Goal: Transaction & Acquisition: Purchase product/service

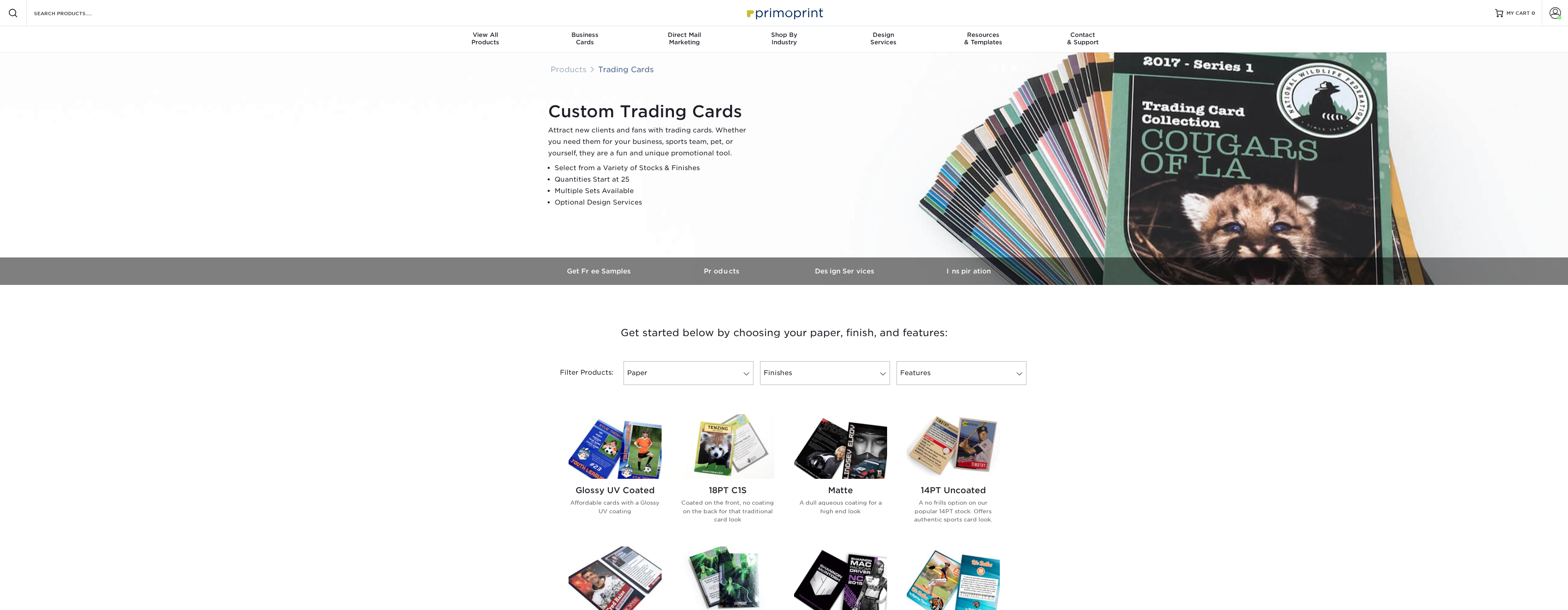
click at [723, 432] on img at bounding box center [728, 447] width 93 height 64
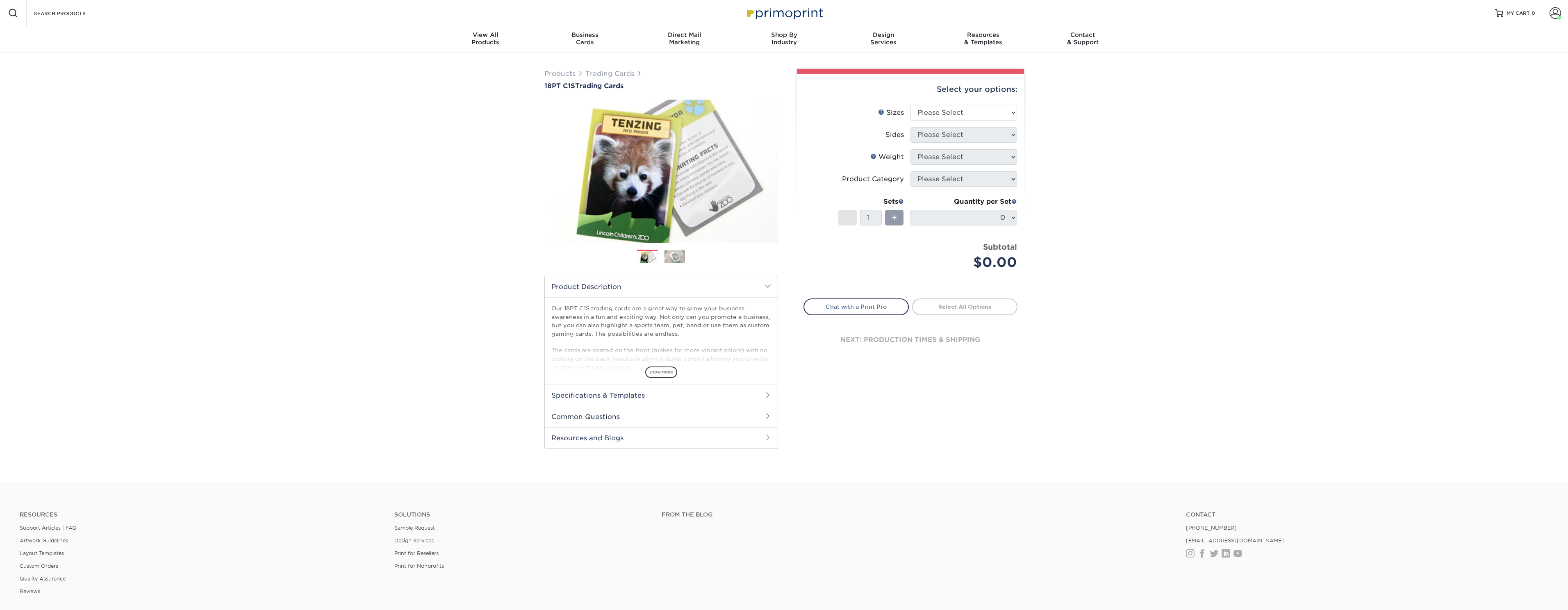
click at [983, 124] on li "Sizes Help Sizes Please Select 2.5" x 3.5"" at bounding box center [910, 116] width 213 height 22
click at [988, 116] on select "Please Select 2.5" x 3.5"" at bounding box center [964, 113] width 107 height 16
select select "2.50x3.50"
click at [910, 105] on select "Please Select 2.5" x 3.5"" at bounding box center [964, 113] width 107 height 16
click at [983, 135] on select "Please Select Print Both Sides Print Front Only" at bounding box center [964, 135] width 107 height 16
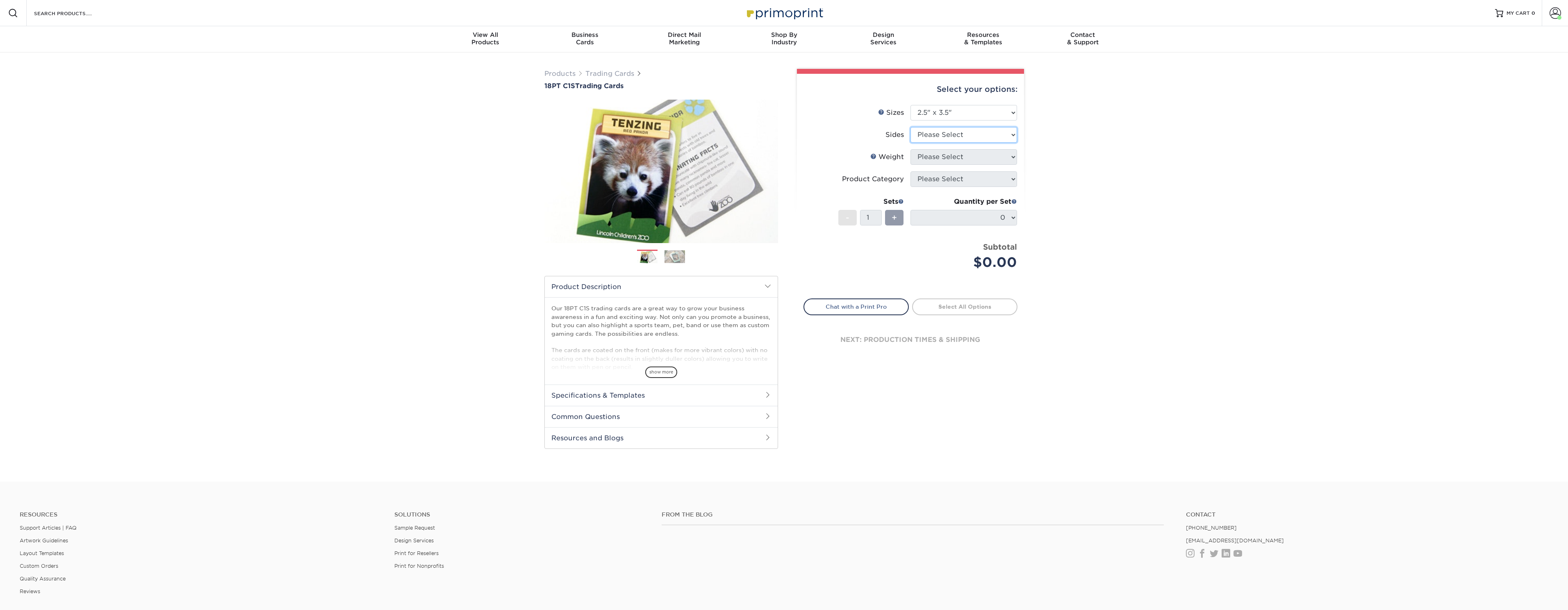
select select "13abbda7-1d64-4f25-8bb2-c179b224825d"
click at [910, 127] on select "Please Select Print Both Sides Print Front Only" at bounding box center [964, 135] width 107 height 16
click at [983, 156] on select "Please Select 18PT C1S" at bounding box center [964, 157] width 107 height 16
select select "18PTC1S"
click at [910, 150] on select "Please Select 18PT C1S" at bounding box center [964, 157] width 107 height 16
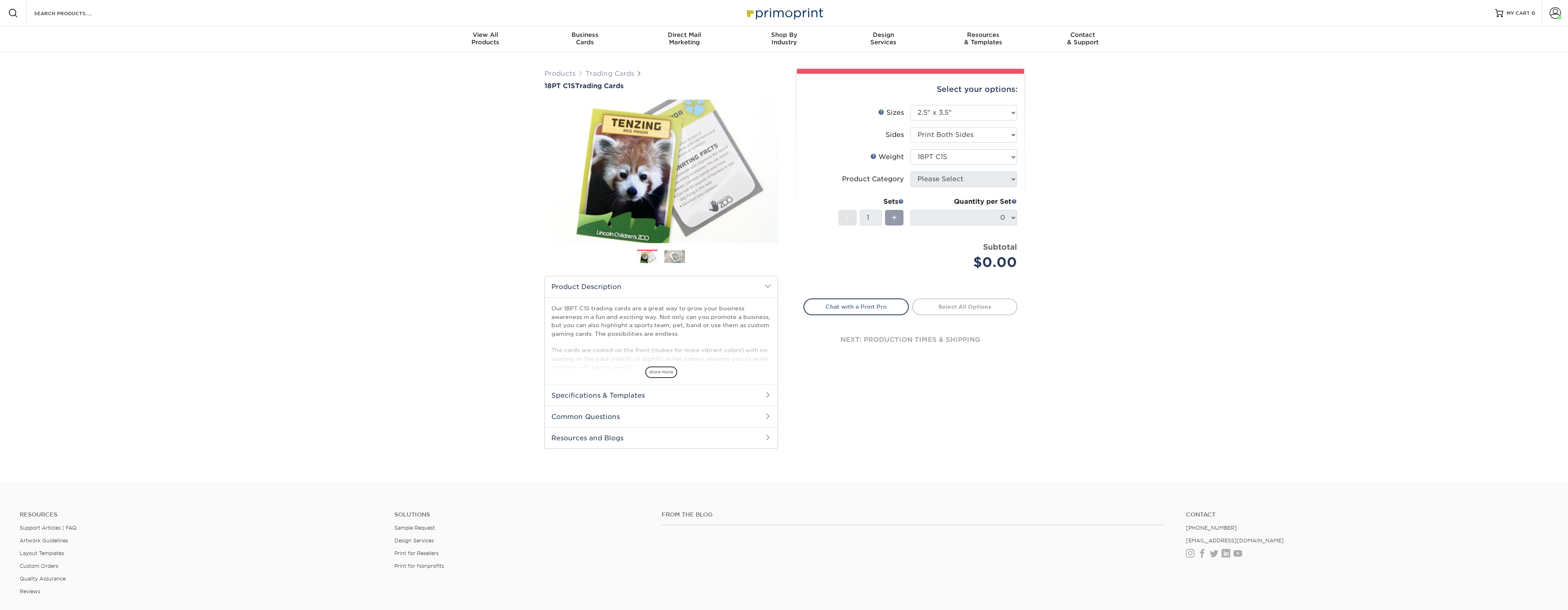
click at [0, 0] on select at bounding box center [0, 0] width 0 height 0
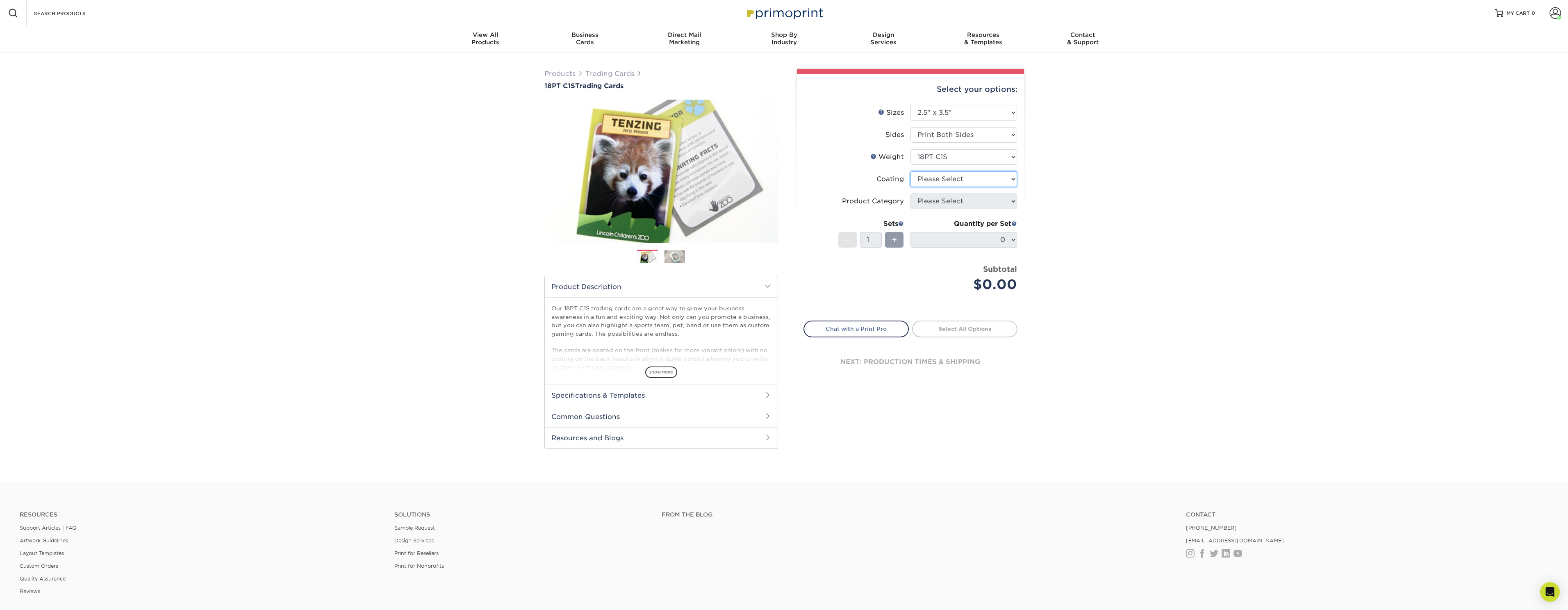
select select "1e8116af-acfc-44b1-83dc-8181aa338834"
click at [910, 171] on select at bounding box center [964, 179] width 107 height 16
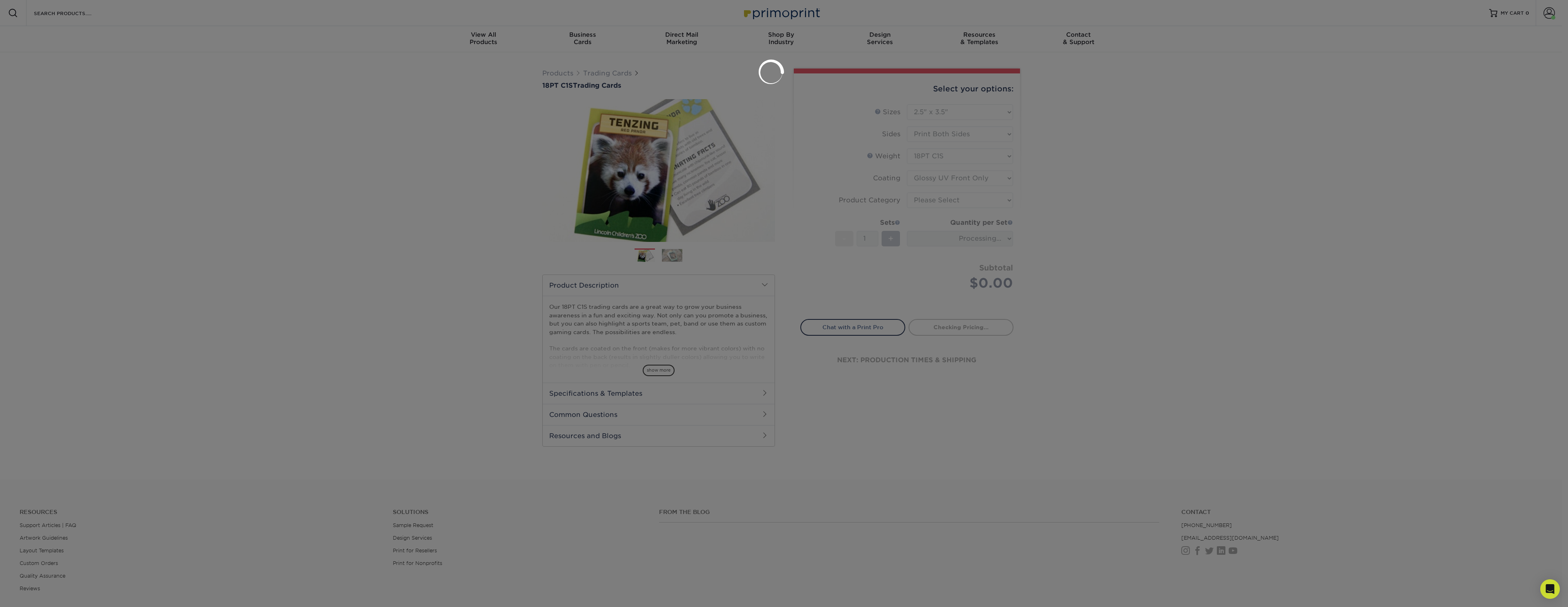
click at [967, 197] on div at bounding box center [784, 304] width 1568 height 607
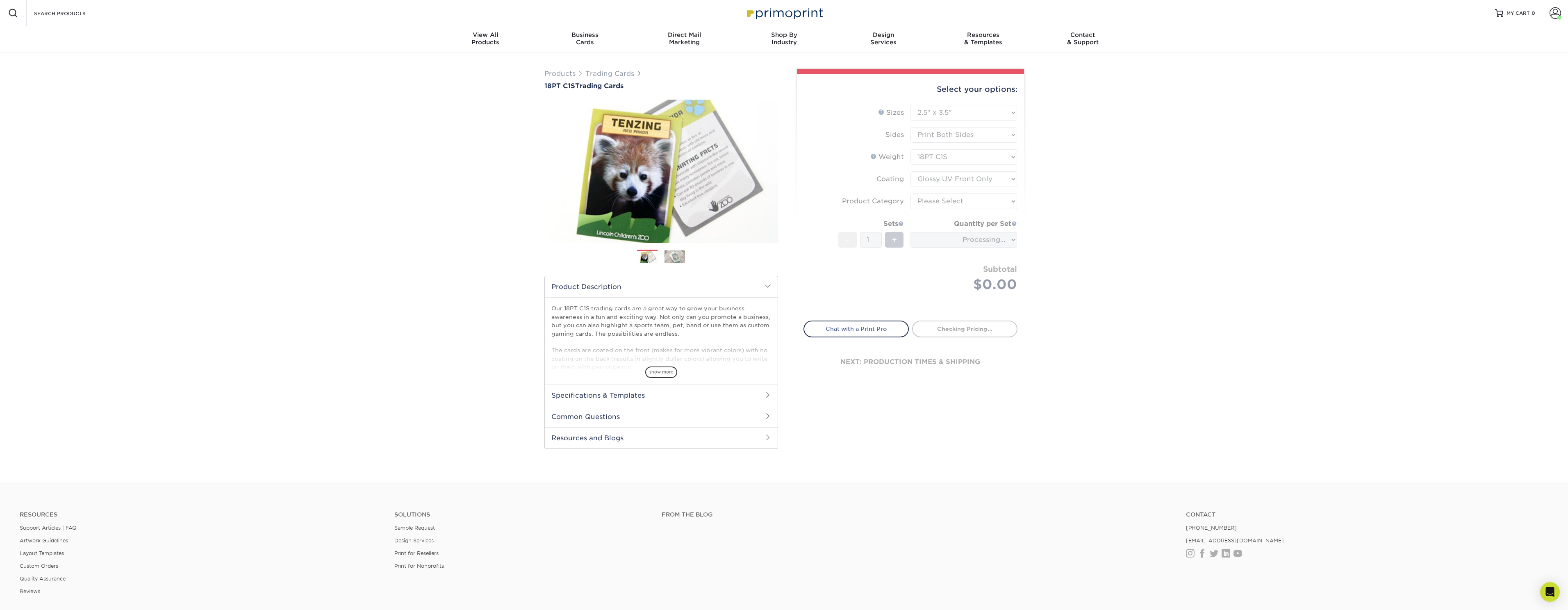
click at [1075, 214] on div "Products Trading Cards 18PT C1S Trading Cards Previous Next show more" at bounding box center [784, 267] width 1568 height 429
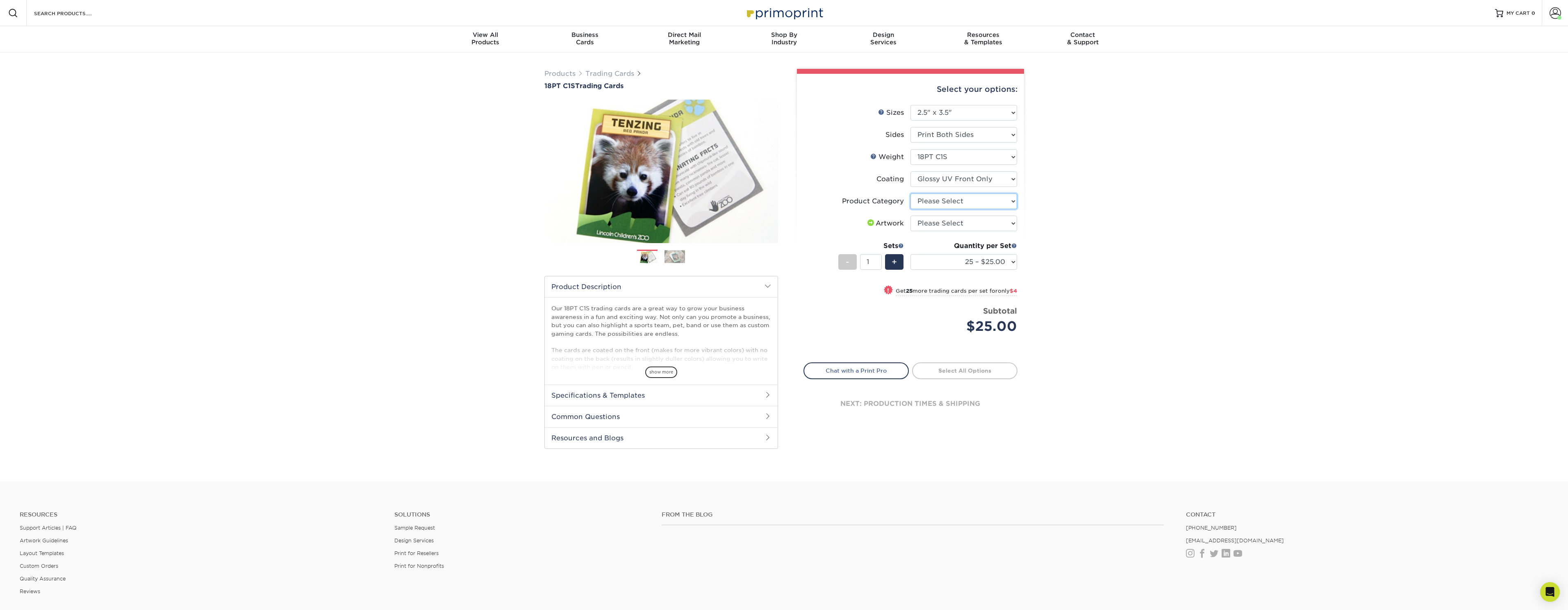
click at [994, 204] on select "Please Select Trading Cards" at bounding box center [964, 201] width 107 height 16
select select "c2f9bce9-36c2-409d-b101-c29d9d031e18"
click at [910, 193] on select "Please Select Trading Cards" at bounding box center [964, 201] width 107 height 16
click at [998, 220] on select "Please Select I will upload files I need a design - $100" at bounding box center [964, 223] width 107 height 16
select select "upload"
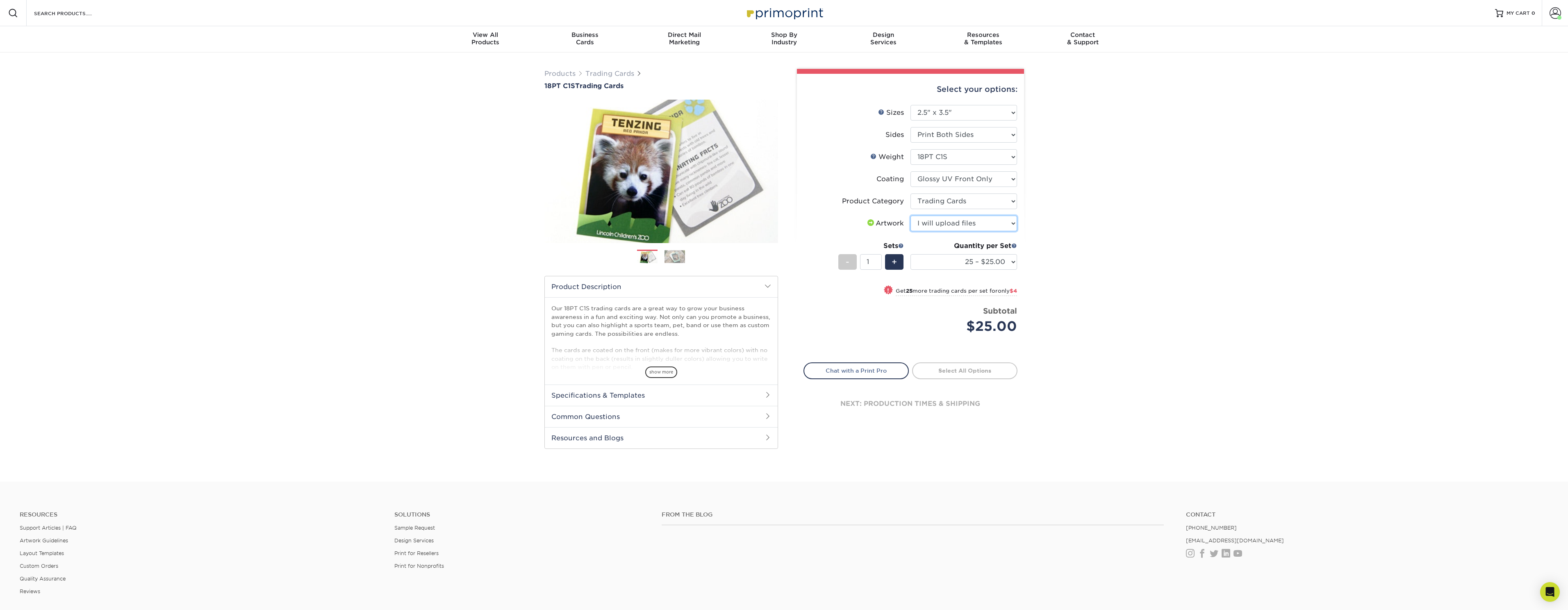
click at [910, 216] on select "Please Select I will upload files I need a design - $100" at bounding box center [964, 223] width 107 height 16
click at [976, 268] on select "25 – $25.00 50 – $29.00 75 – $37.00 100 – $41.00 250 – $48.00 500 – $58.00 1000…" at bounding box center [964, 262] width 107 height 16
select select "250 – $48.00"
click at [910, 254] on select "25 – $25.00 50 – $29.00 75 – $37.00 100 – $41.00 250 – $48.00 500 – $58.00 1000…" at bounding box center [964, 262] width 107 height 16
click at [894, 260] on span "+" at bounding box center [894, 261] width 5 height 13
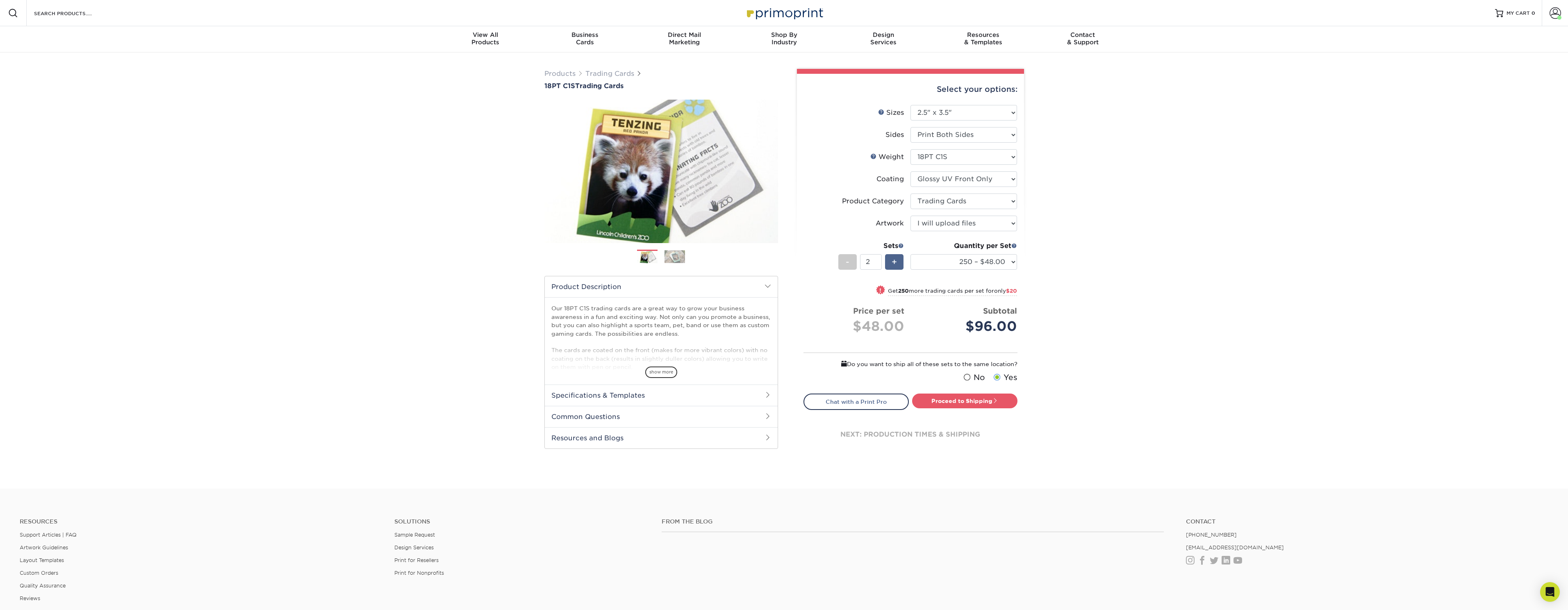
click at [894, 260] on span "+" at bounding box center [894, 261] width 5 height 13
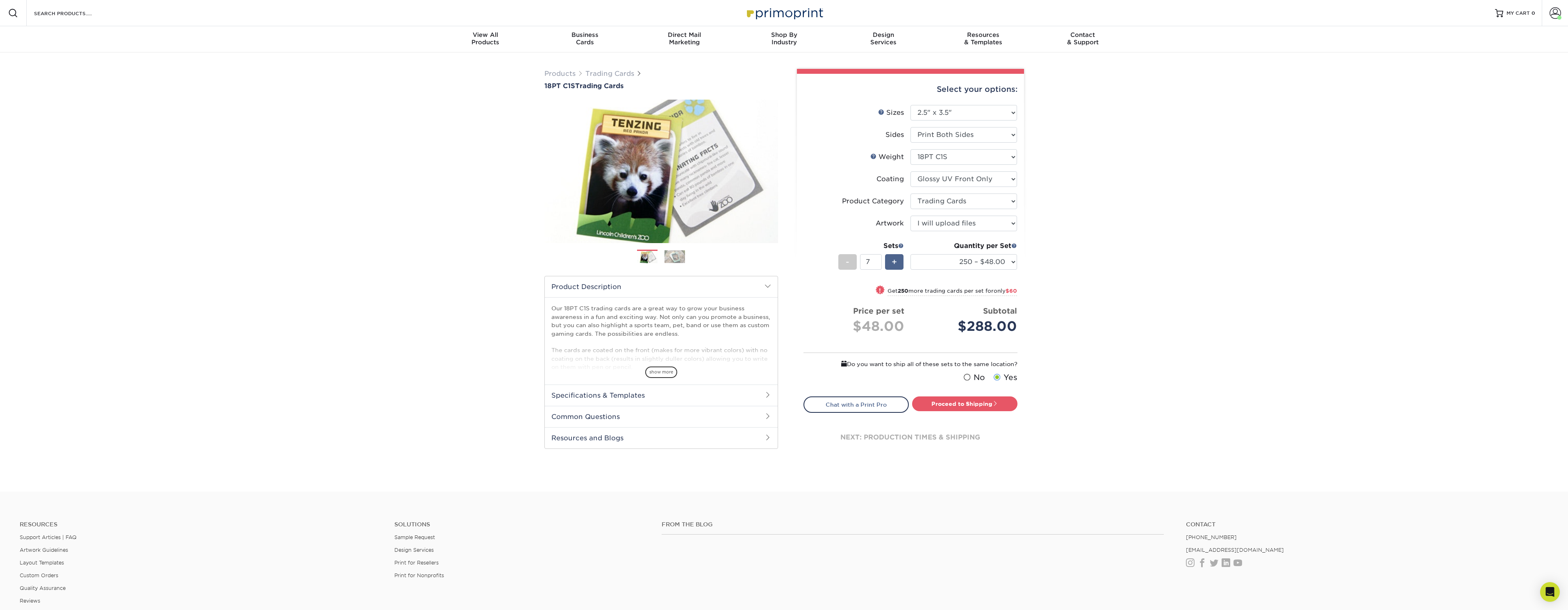
click at [894, 260] on span "+" at bounding box center [894, 261] width 5 height 13
click at [899, 262] on div "+" at bounding box center [894, 262] width 18 height 16
type input "9"
click at [941, 403] on link "Proceed to Shipping" at bounding box center [965, 403] width 105 height 15
type input "Set 1"
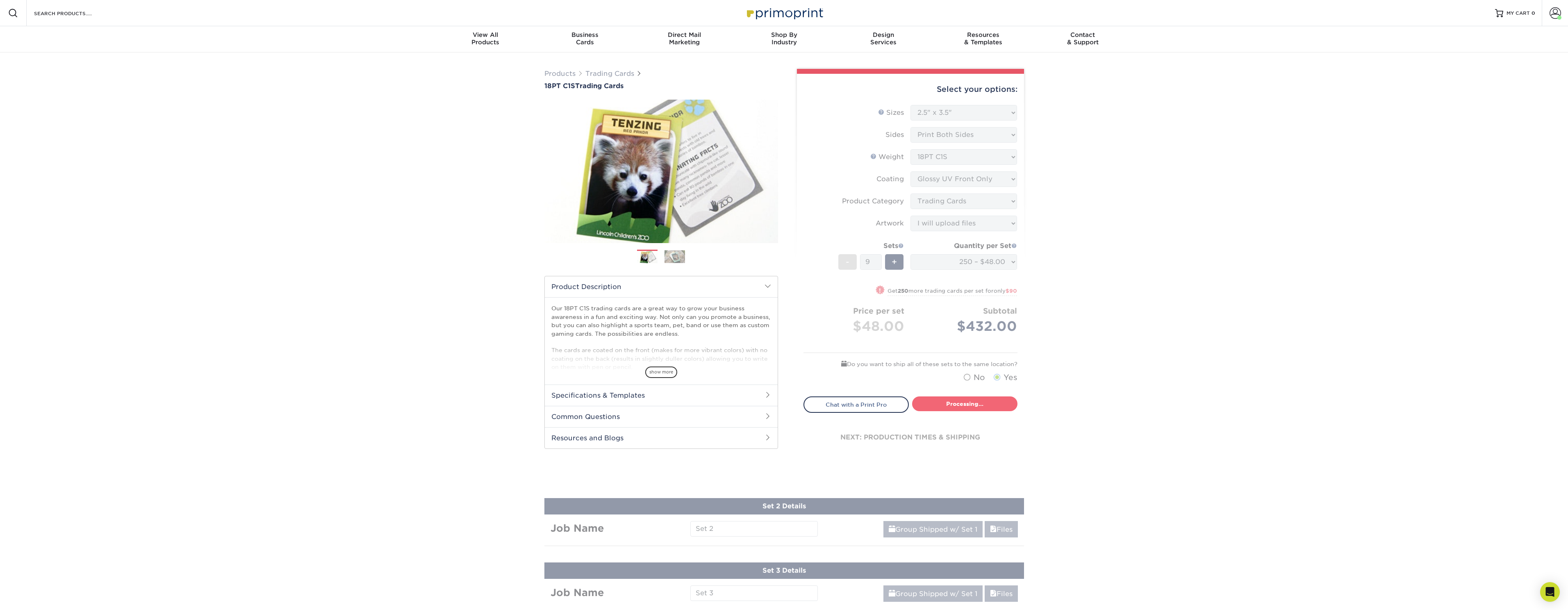
select select "f7cdf0bb-4f0d-4a12-bfed-4ea69d747644"
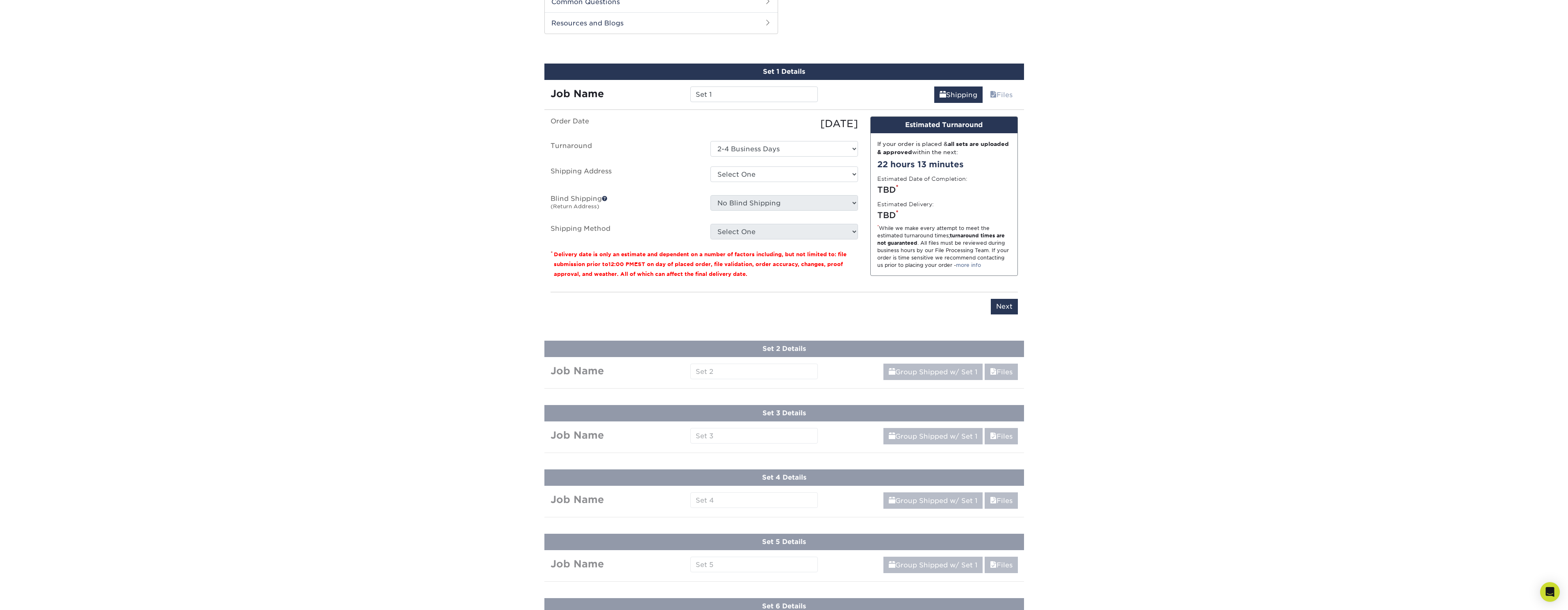
scroll to position [419, 0]
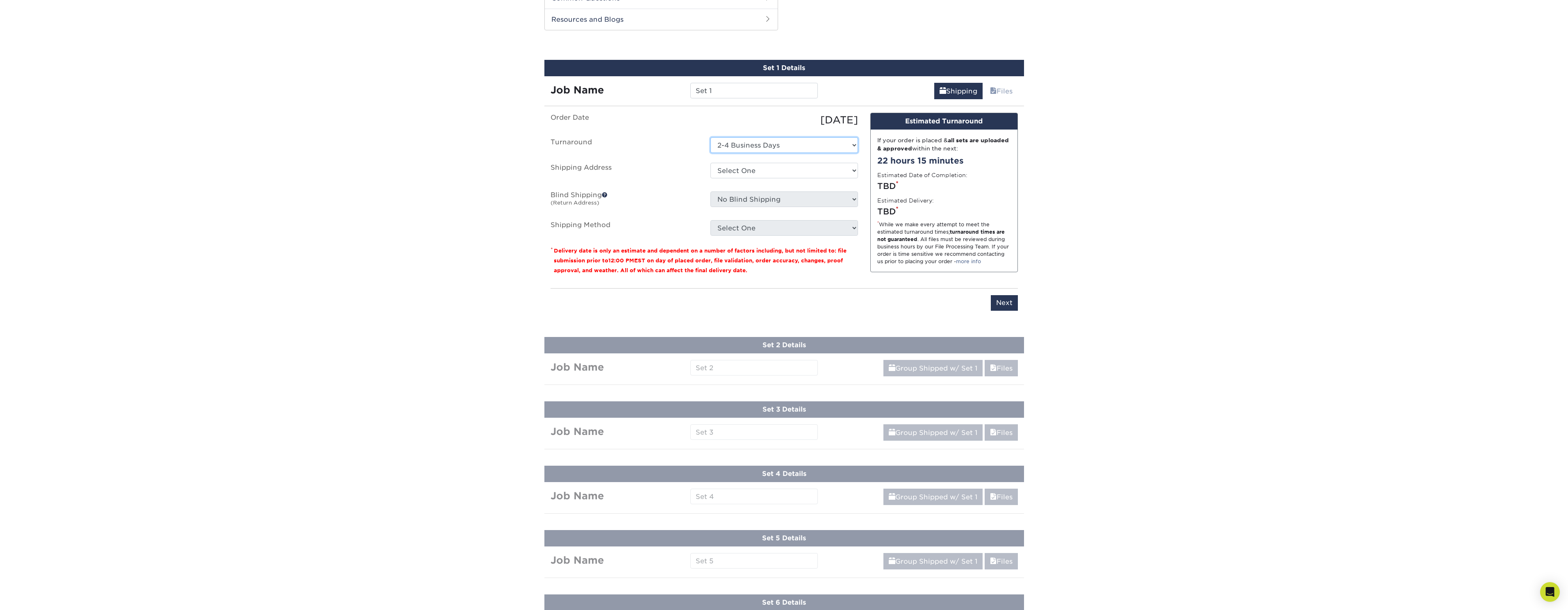
click at [824, 143] on select "Select One 2-4 Business Days" at bounding box center [784, 145] width 148 height 16
click at [755, 171] on select "Select One BAH S.A., TX Roberson Booz Allen El Segundo + Add New Address" at bounding box center [784, 171] width 148 height 16
select select "newaddress"
click at [710, 163] on select "Select One BAH S.A., TX Roberson Booz Allen El Segundo + Add New Address" at bounding box center [784, 171] width 148 height 16
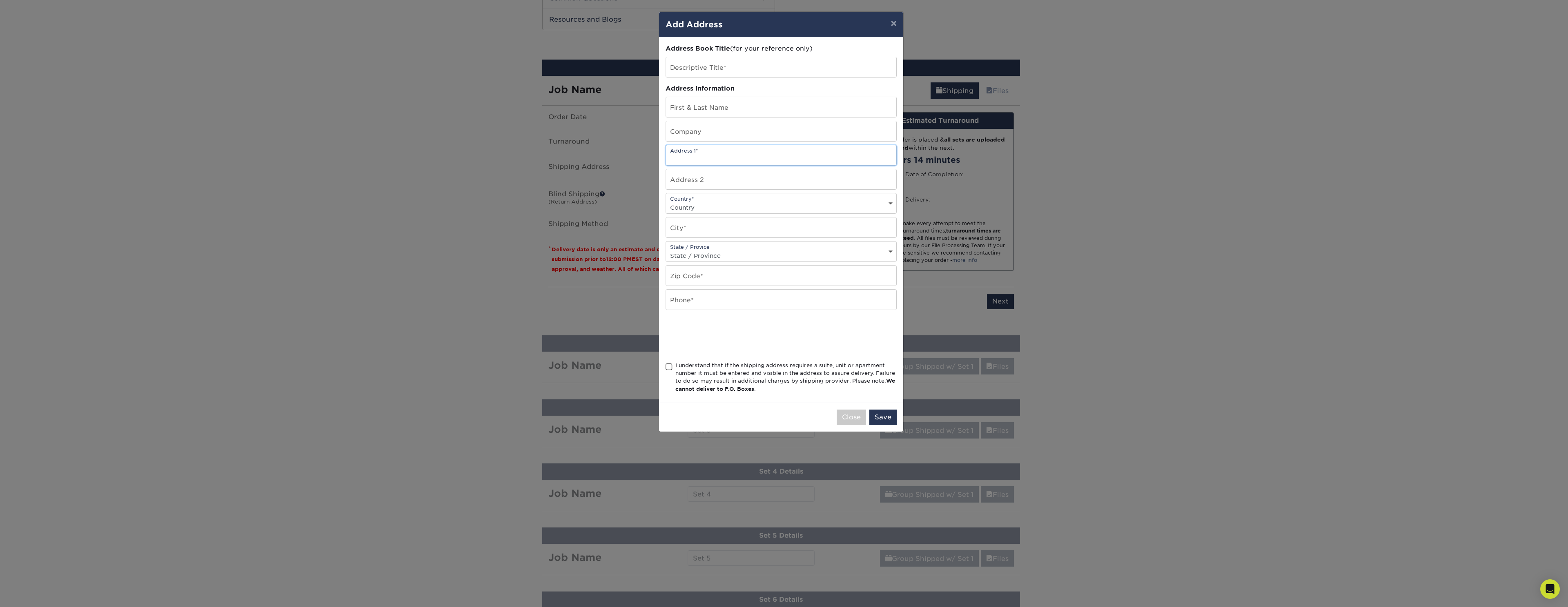
click at [699, 159] on input "text" at bounding box center [781, 155] width 230 height 20
paste input "6501 Americas Pkwy Suite 330, Albuquerque, NM 87110"
type input "6501 Americas Pkwy Suite 330, Albuquerque, NM 87110"
drag, startPoint x: 768, startPoint y: 159, endPoint x: 906, endPoint y: 166, distance: 138.2
click at [906, 166] on div "× Add Address Address Book Title (for your reference only) Descriptive Title* A…" at bounding box center [784, 304] width 1568 height 607
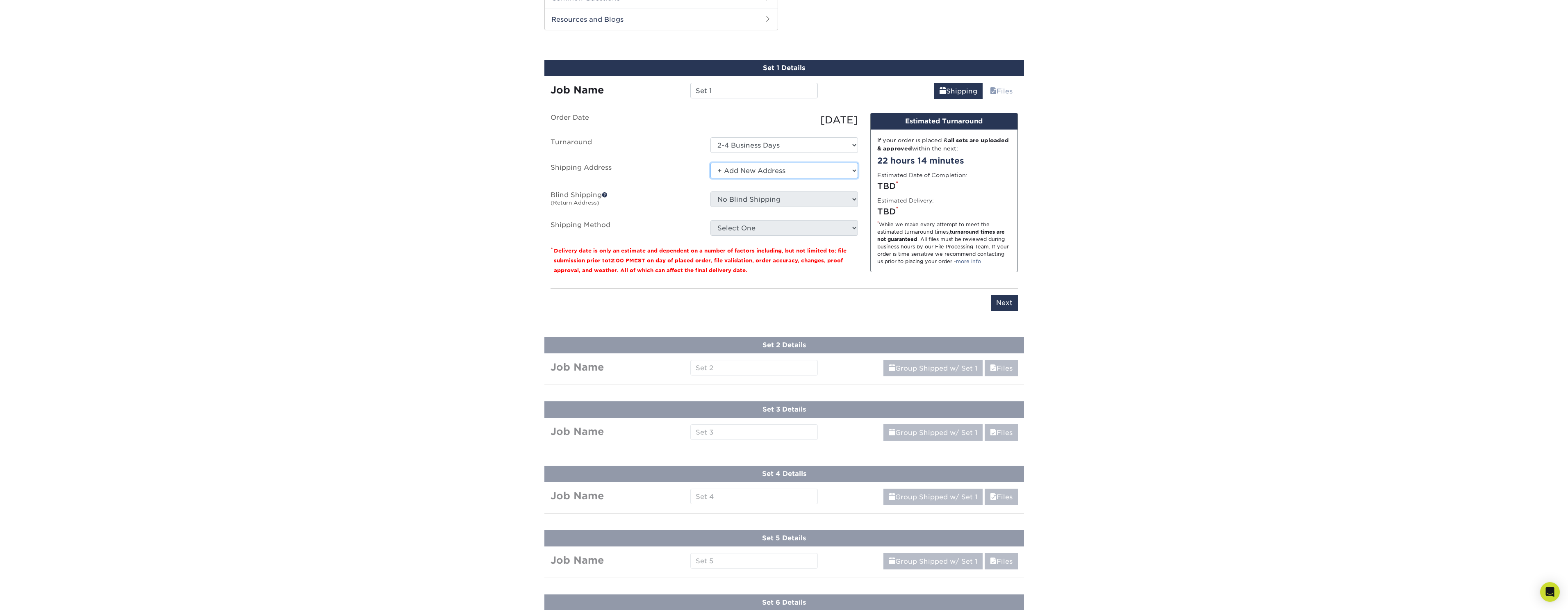
click at [762, 168] on select "Select One BAH S.A., TX Roberson Booz Allen El Segundo + Add New Address" at bounding box center [784, 171] width 148 height 16
click at [710, 163] on select "Select One BAH S.A., TX Roberson Booz Allen El Segundo + Add New Address" at bounding box center [784, 171] width 148 height 16
click at [765, 173] on select "Select One BAH S.A., TX Roberson Booz Allen El Segundo + Add New Address" at bounding box center [784, 171] width 148 height 16
click at [710, 163] on select "Select One BAH S.A., TX Roberson Booz Allen El Segundo + Add New Address" at bounding box center [784, 171] width 148 height 16
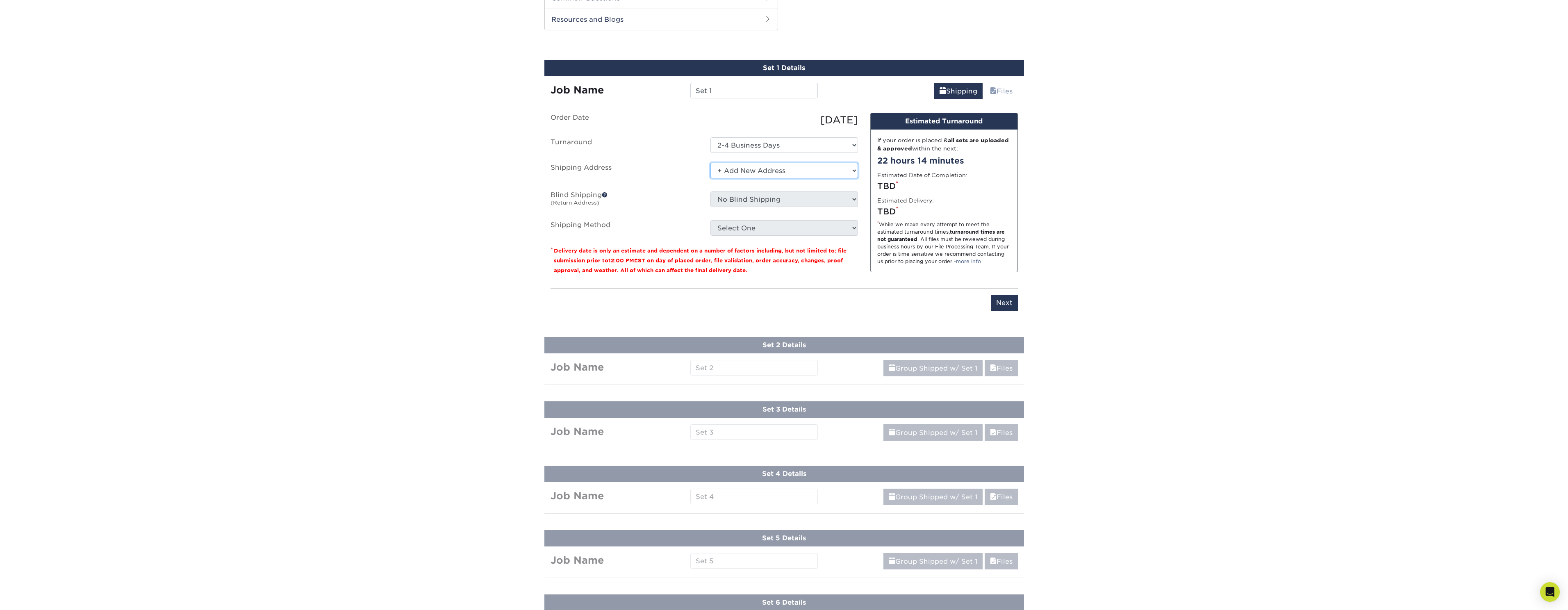
click at [758, 170] on select "Select One BAH S.A., TX Roberson Booz Allen El Segundo + Add New Address" at bounding box center [784, 171] width 148 height 16
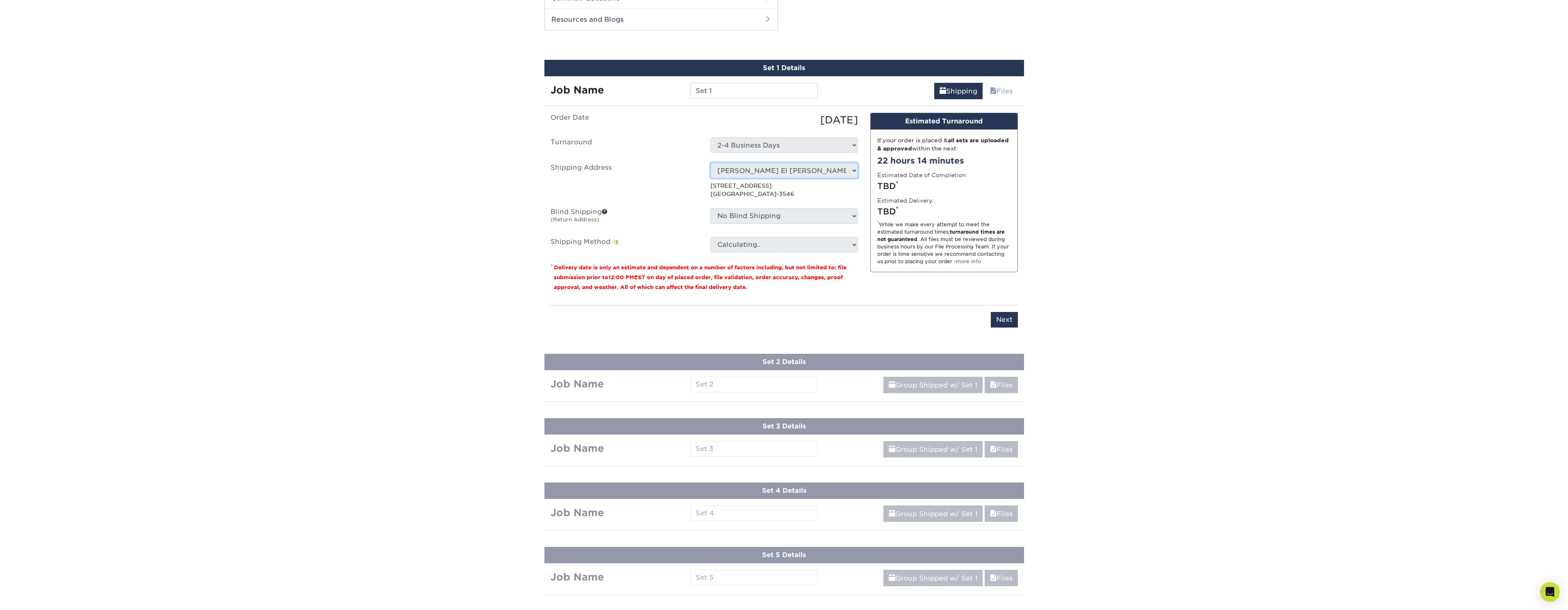
click at [794, 171] on select "Select One BAH S.A., TX Roberson Booz Allen El Segundo + Add New Address" at bounding box center [784, 171] width 148 height 16
select select "newaddress"
click at [710, 163] on select "Select One BAH S.A., TX Roberson Booz Allen El Segundo + Add New Address" at bounding box center [784, 171] width 148 height 16
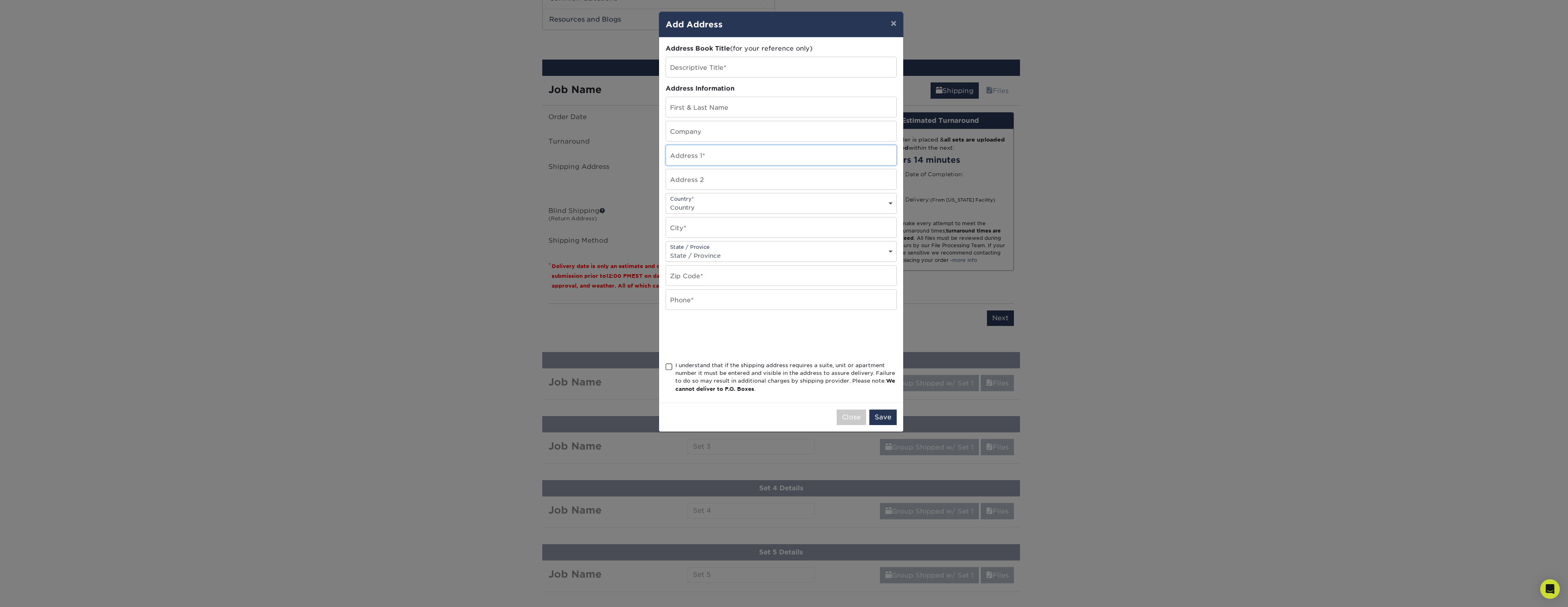
click at [732, 158] on input "text" at bounding box center [781, 155] width 230 height 20
paste input "Albuquerque"
paste input "6501 Americas Pkwy Suite 330, Albuquerque, NM 87110"
drag, startPoint x: 843, startPoint y: 158, endPoint x: 763, endPoint y: 160, distance: 80.0
click at [763, 160] on input "6501 Americas Pkwy Suite 330, Albuquerque, NM 87110" at bounding box center [781, 155] width 230 height 20
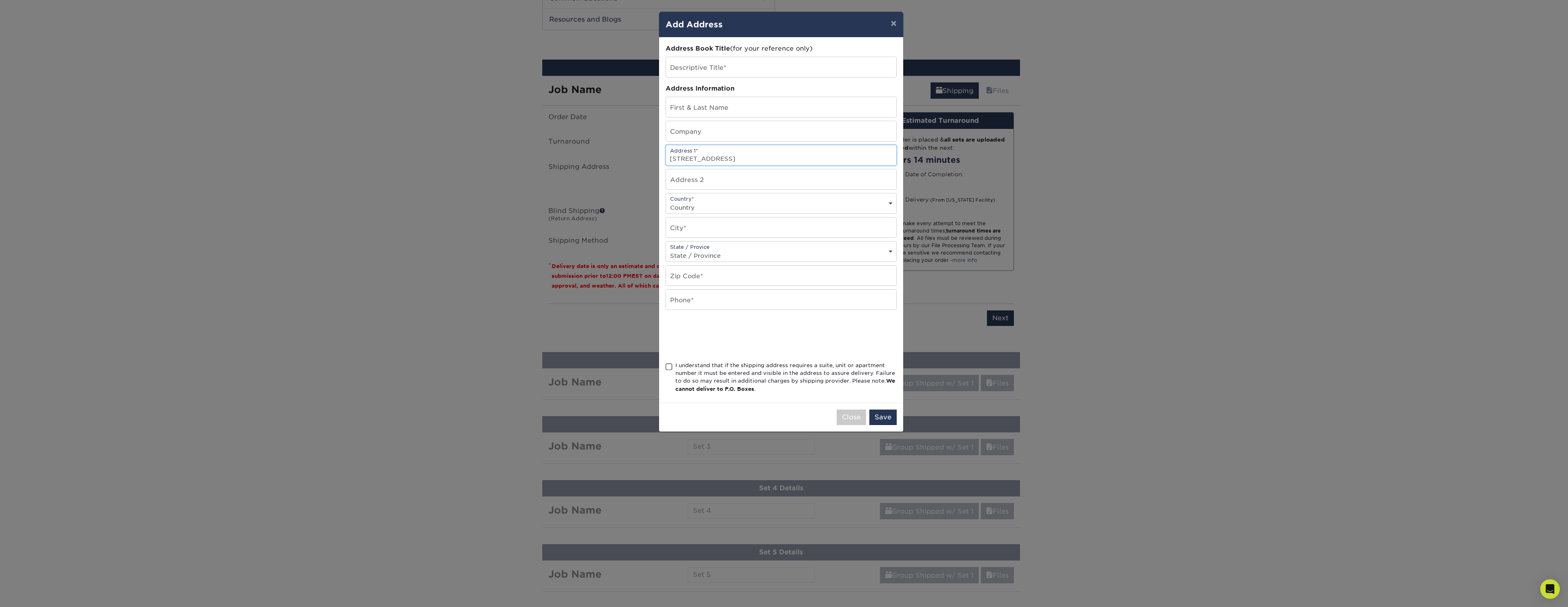
type input "6501 Americas Pkwy Suite 330"
click at [736, 212] on select "Country United States Canada ----------------------------- Afghanistan Albania …" at bounding box center [781, 207] width 230 height 12
select select "US"
click at [666, 201] on select "Country United States Canada ----------------------------- Afghanistan Albania …" at bounding box center [781, 207] width 230 height 12
click at [725, 222] on input "text" at bounding box center [781, 227] width 230 height 20
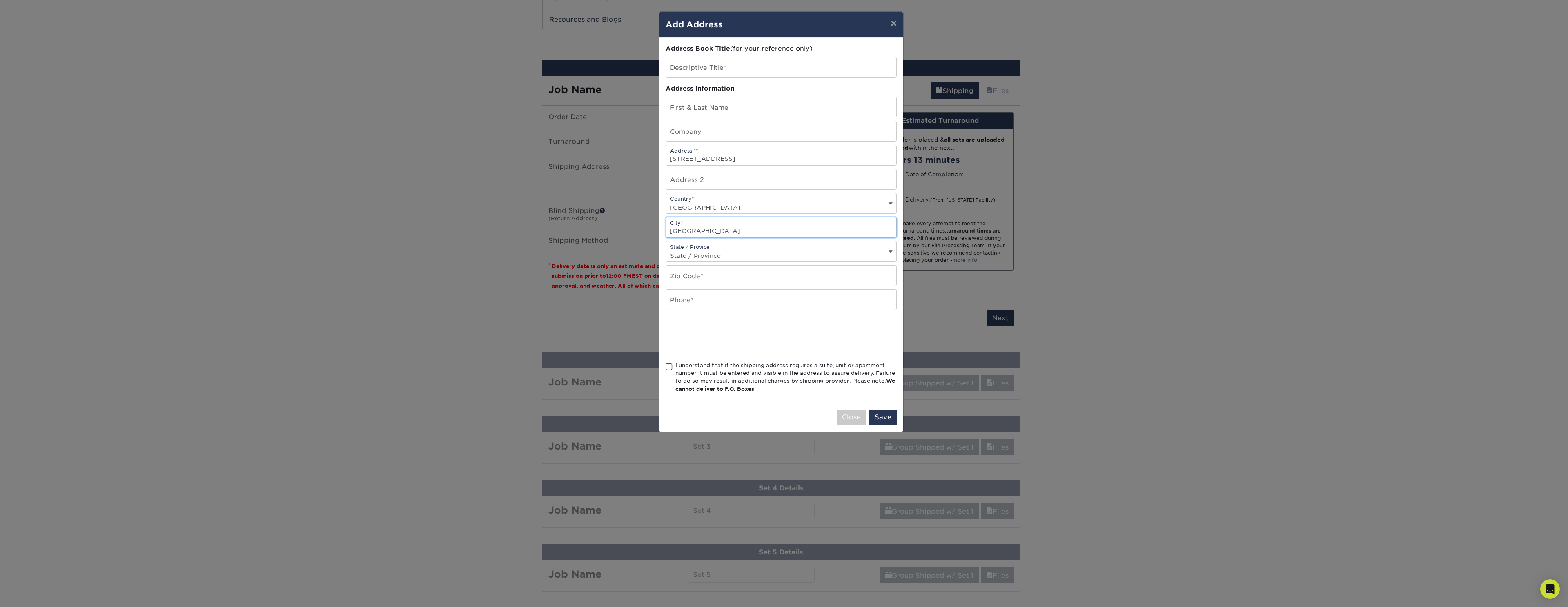
type input "Albuquerque"
select select "NM"
click at [666, 249] on select "State / Province Alabama Alaska Arizona Arkansas California Colorado Connecticu…" at bounding box center [781, 255] width 230 height 12
paste input "6501 Americas Pkwy Suite 330, Albuquerque, NM 87110"
drag, startPoint x: 826, startPoint y: 277, endPoint x: 674, endPoint y: 273, distance: 152.1
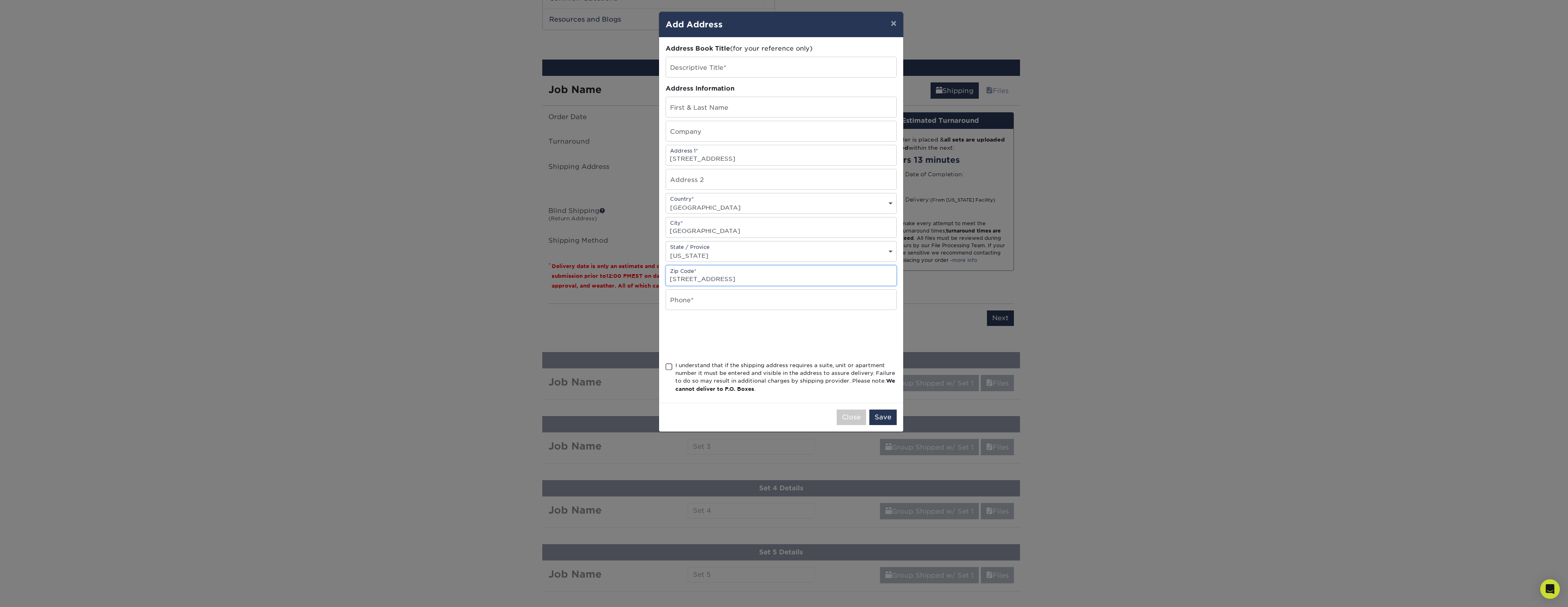
click at [674, 273] on input "6501 Americas Pkwy Suite 330, Albuquerque, NM 87110" at bounding box center [781, 275] width 230 height 20
type input "87110"
type input "8082285822"
drag, startPoint x: 845, startPoint y: 334, endPoint x: 788, endPoint y: 332, distance: 57.0
click at [845, 334] on div at bounding box center [781, 335] width 231 height 32
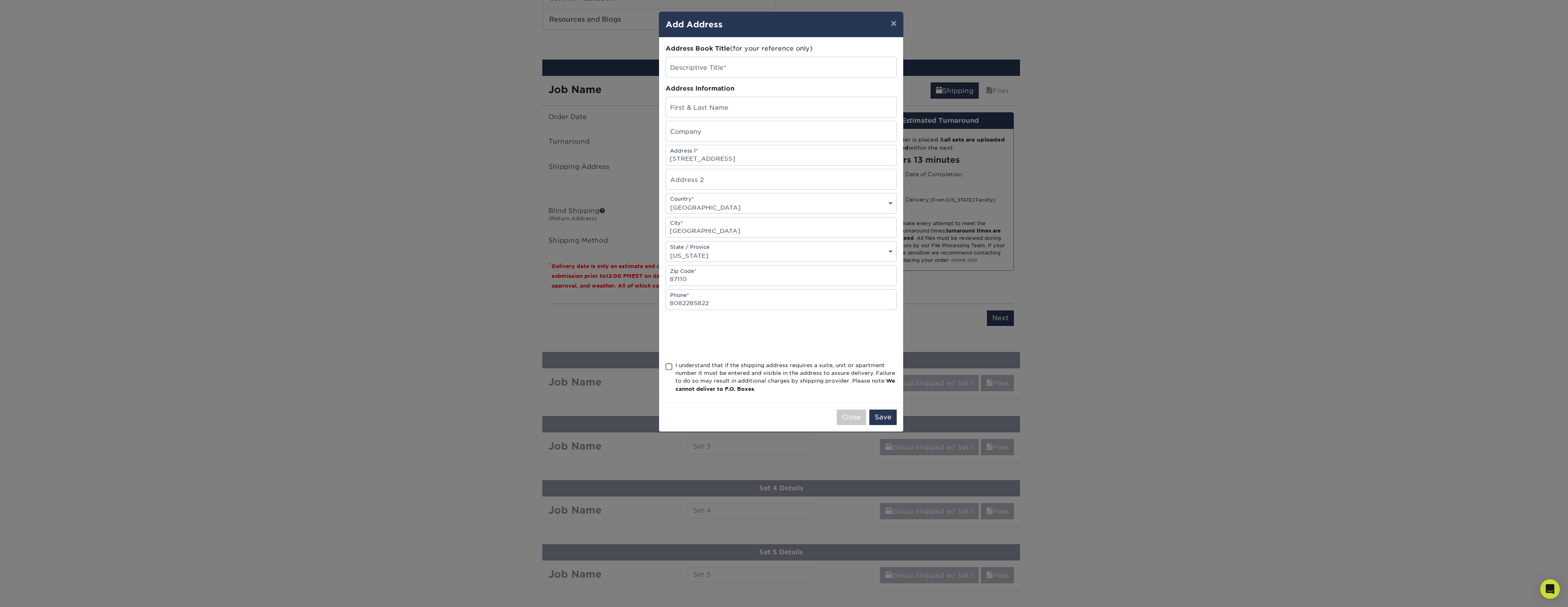
click at [666, 366] on span at bounding box center [668, 367] width 7 height 8
click at [0, 0] on input "I understand that if the shipping address requires a suite, unit or apartment n…" at bounding box center [0, 0] width 0 height 0
click at [721, 126] on input "text" at bounding box center [781, 130] width 230 height 20
type input "Booz Allen"
click at [734, 105] on input "text" at bounding box center [781, 106] width 230 height 20
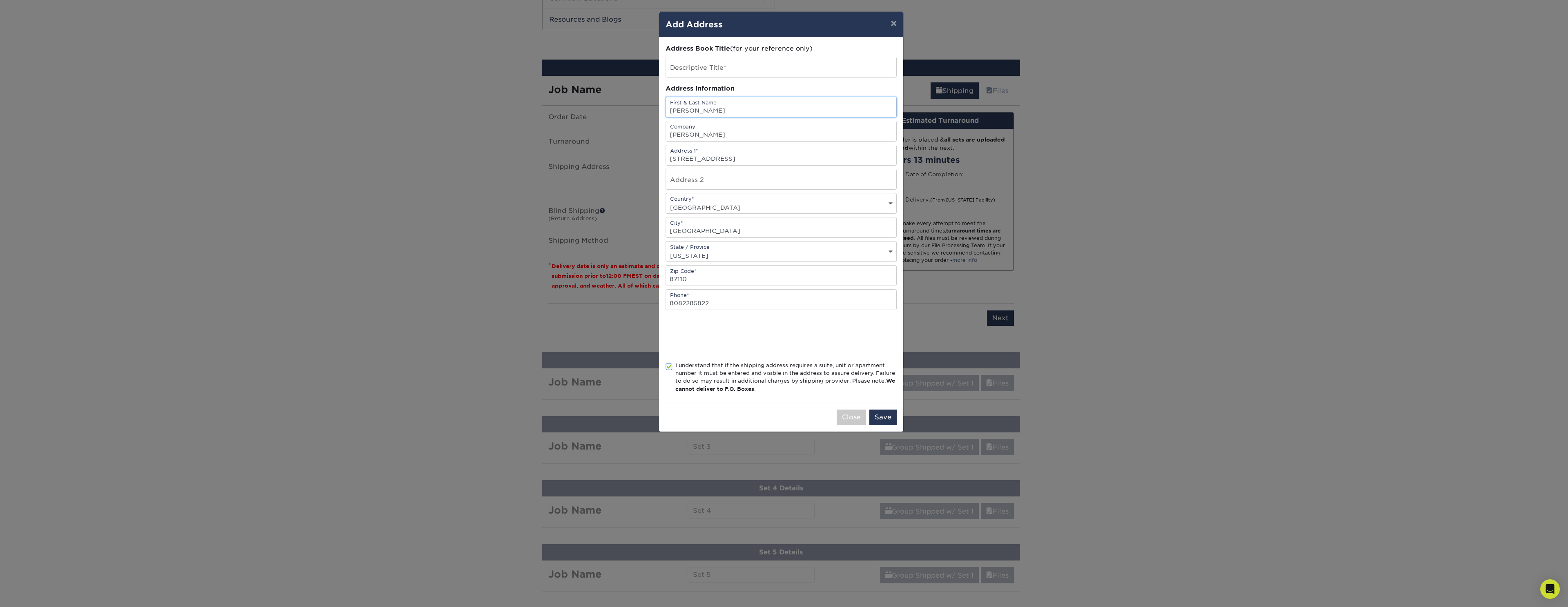
type input "Zachary Kaan"
click at [743, 73] on input "text" at bounding box center [781, 67] width 230 height 20
type input "BAH ABQ, NM"
click at [861, 340] on div at bounding box center [781, 335] width 231 height 32
click at [883, 419] on button "Save" at bounding box center [883, 418] width 27 height 15
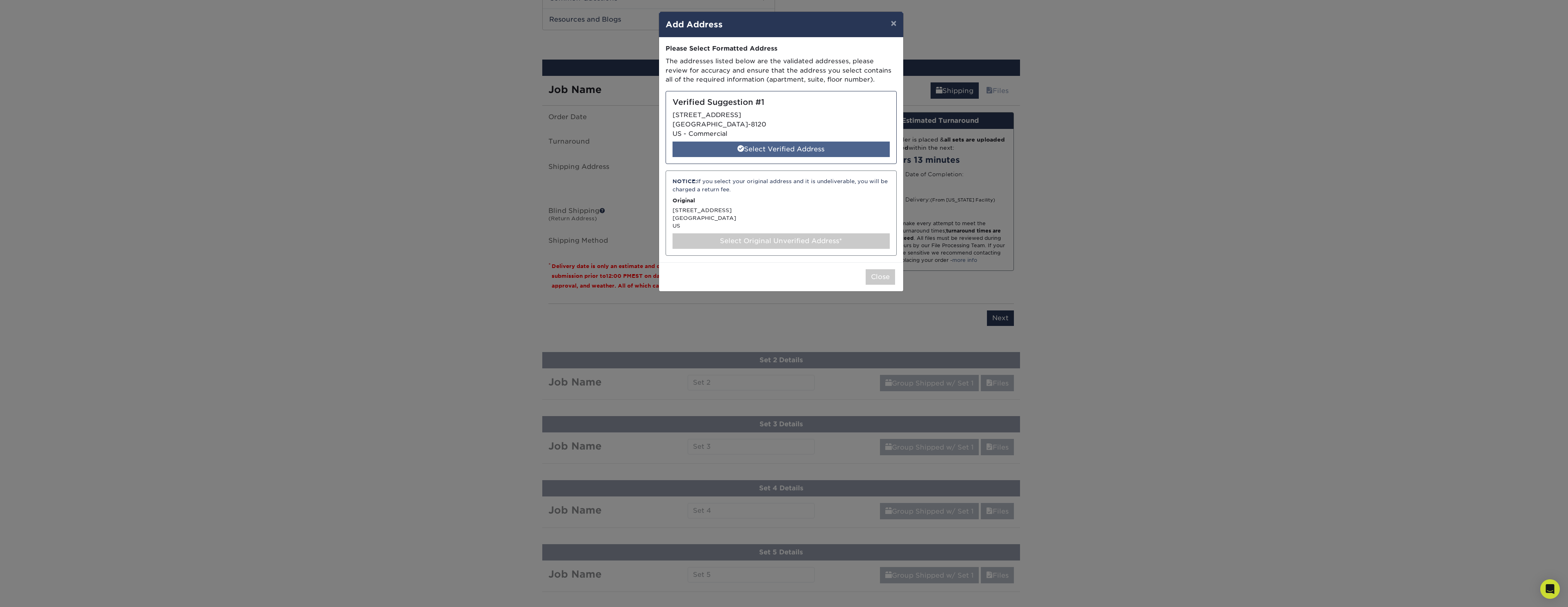
click at [817, 152] on div "Select Verified Address" at bounding box center [781, 149] width 218 height 15
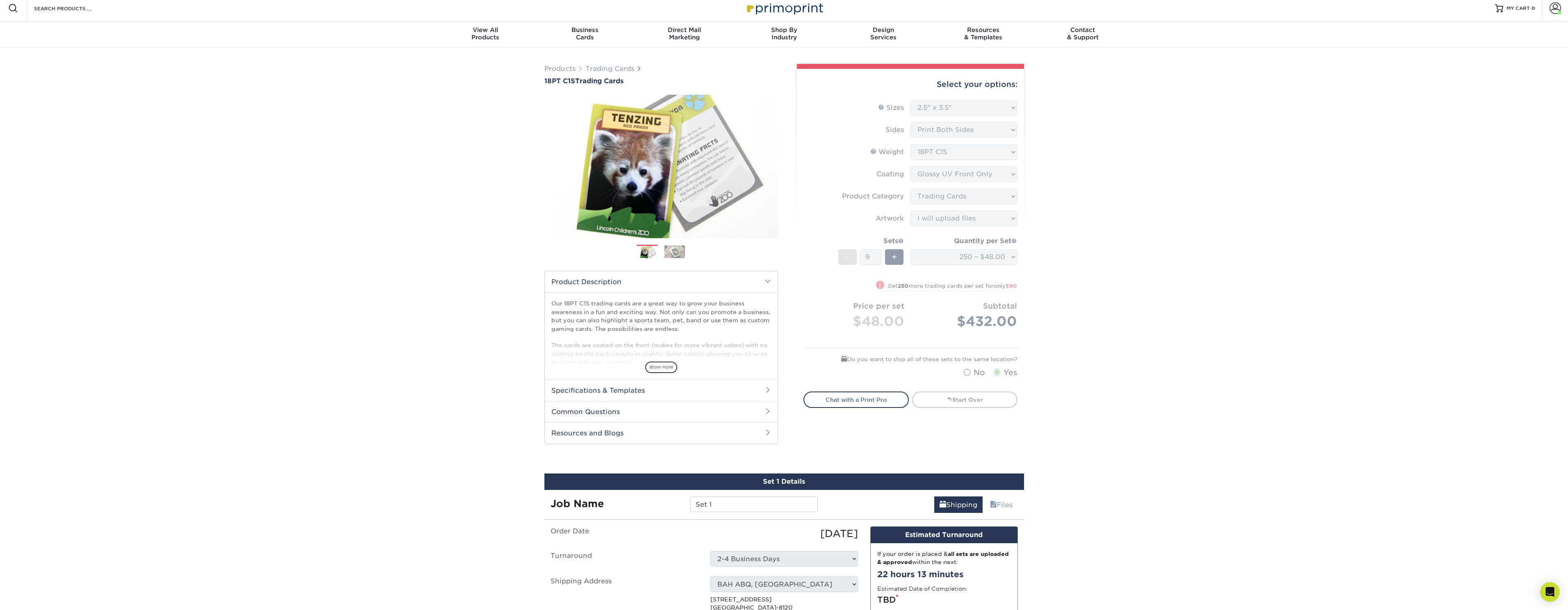
scroll to position [0, 0]
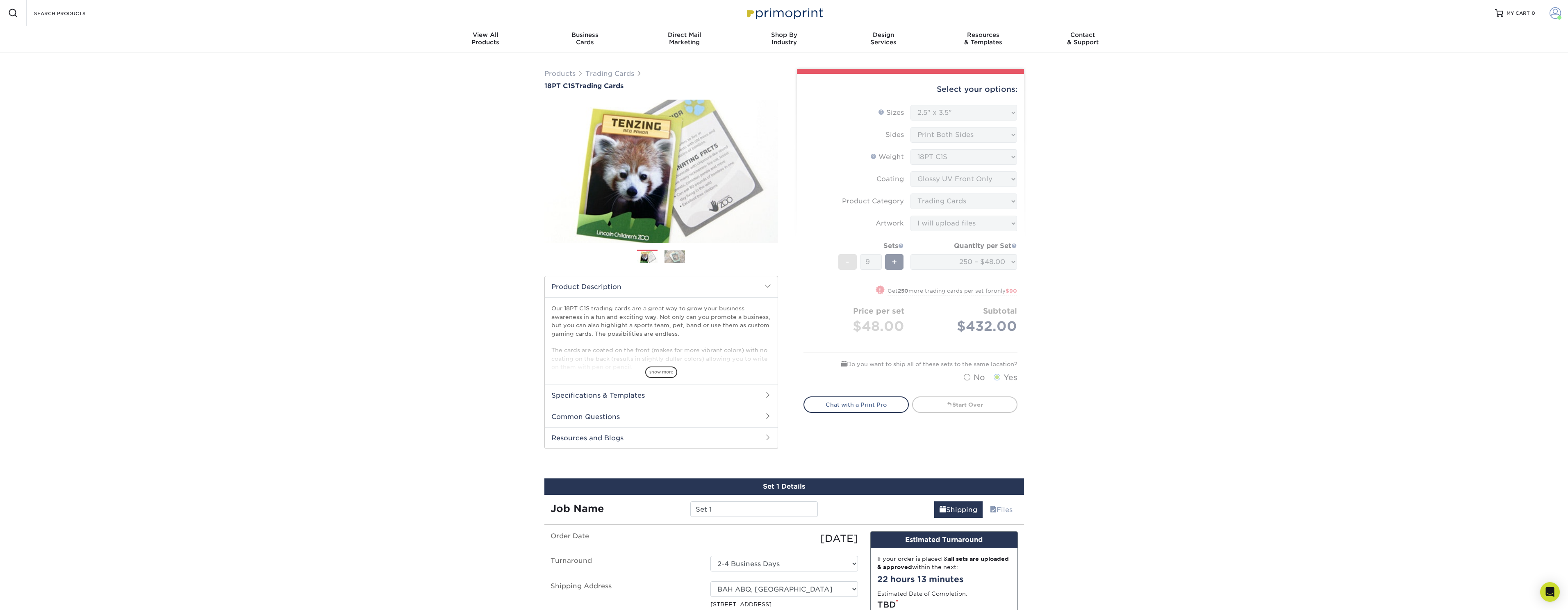
click at [1562, 13] on link "Account" at bounding box center [1554, 13] width 26 height 26
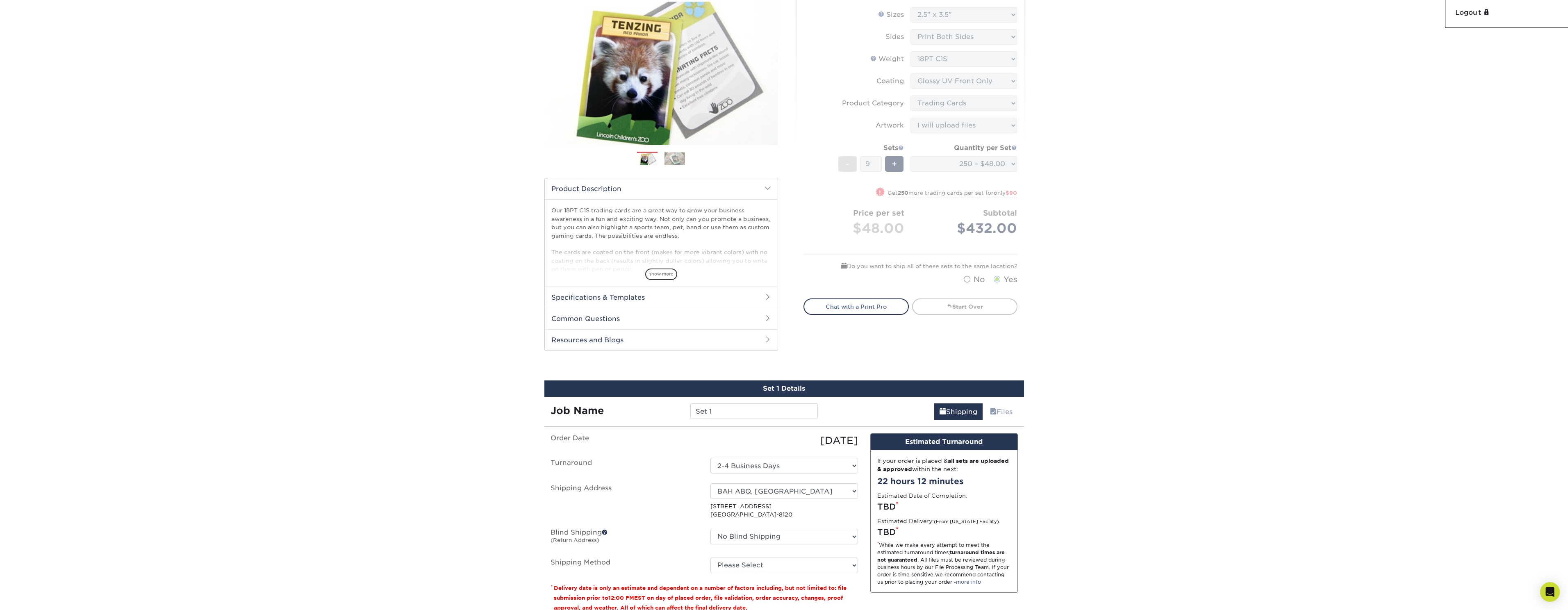
scroll to position [148, 0]
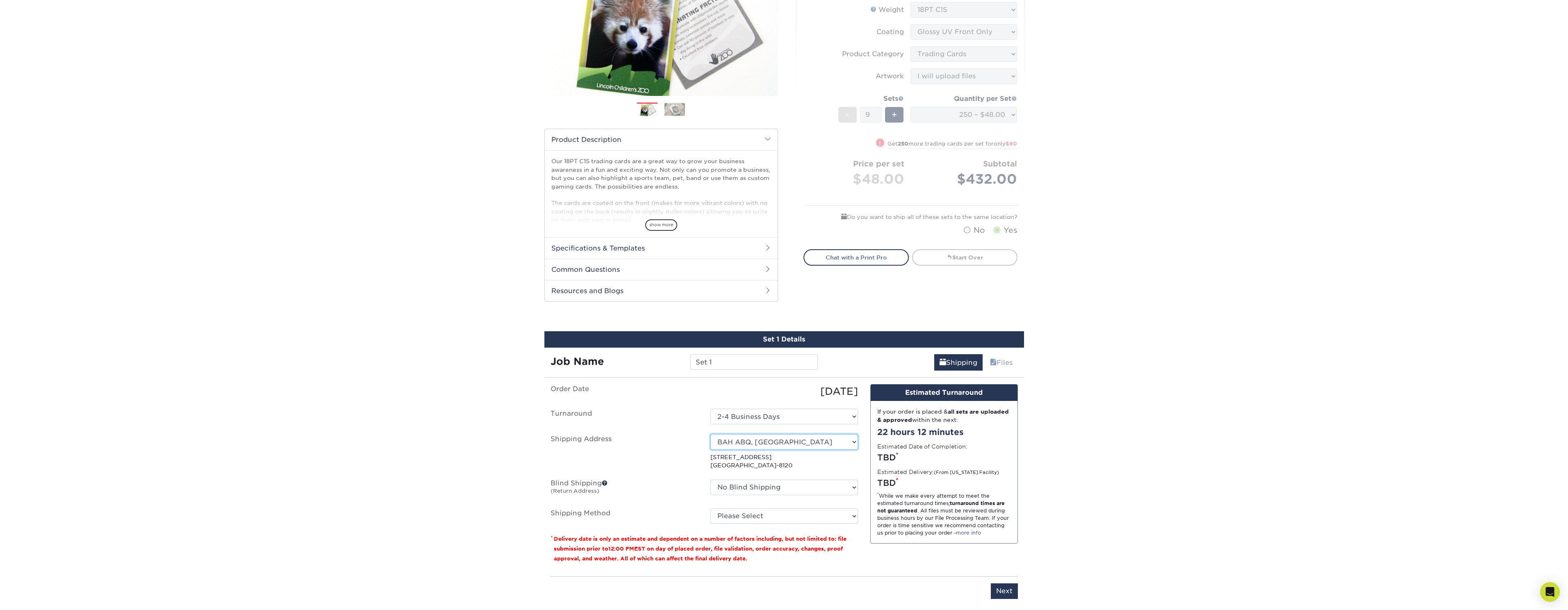
click at [780, 444] on select "Select One BAH S.A., TX Roberson Booz Allen El Segundo BAH ABQ, NM + Add New Ad…" at bounding box center [784, 442] width 148 height 16
click at [778, 450] on div "Select One BAH S.A., TX Roberson Booz Allen El Segundo BAH ABQ, NM + Add New Ad…" at bounding box center [784, 452] width 160 height 36
click at [824, 433] on ul "Order Date 08/11/2025 Turnaround Select One 2-4 Business Days Shipping Address …" at bounding box center [704, 454] width 308 height 140
click at [822, 439] on select "Select One BAH S.A., TX Roberson Booz Allen El Segundo BAH ABQ, NM + Add New Ad…" at bounding box center [784, 442] width 148 height 16
select select "284948"
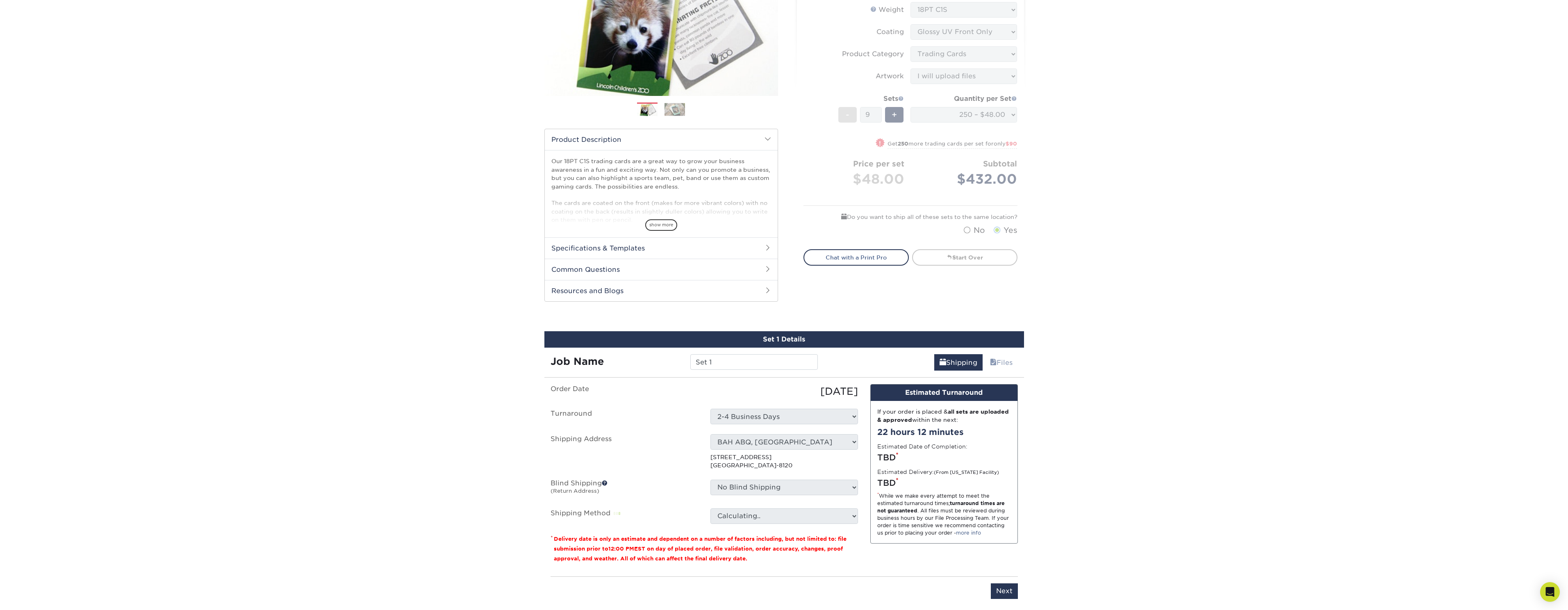
click at [1055, 482] on div "Products Trading Cards 18PT C1S Trading Cards Previous Next show more" at bounding box center [784, 520] width 1568 height 1229
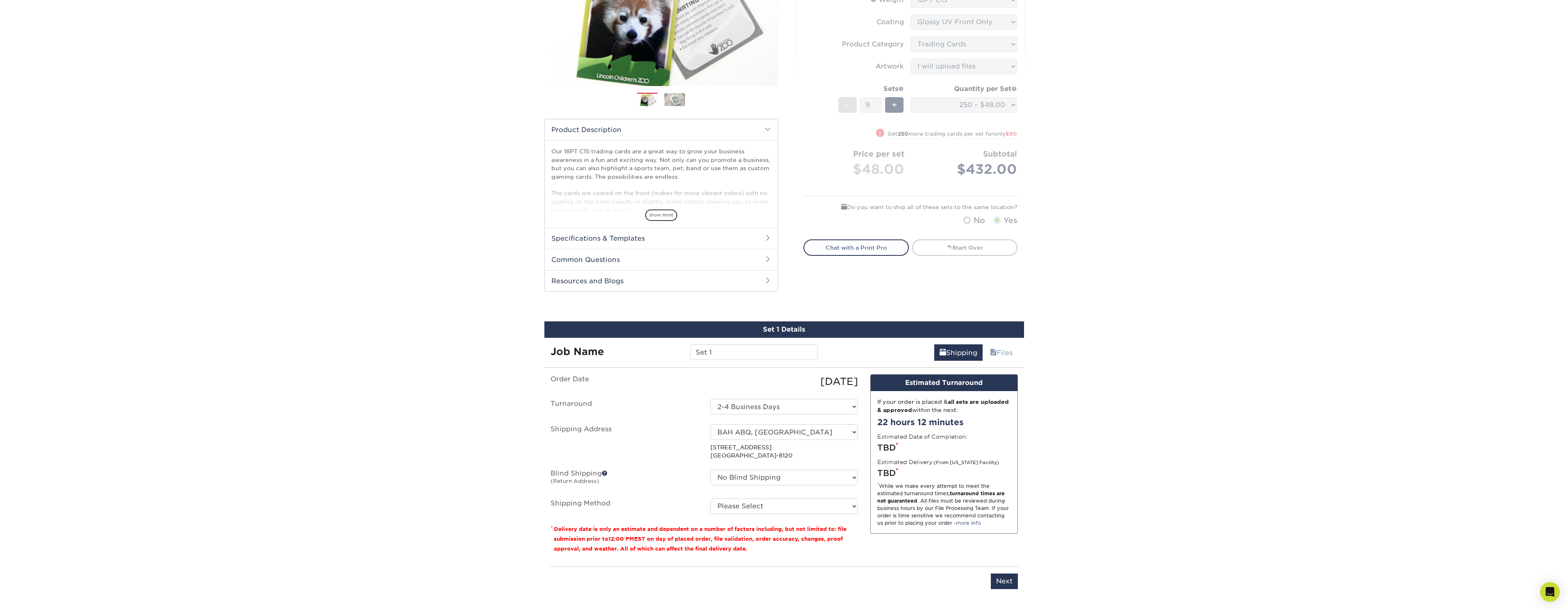
scroll to position [158, 0]
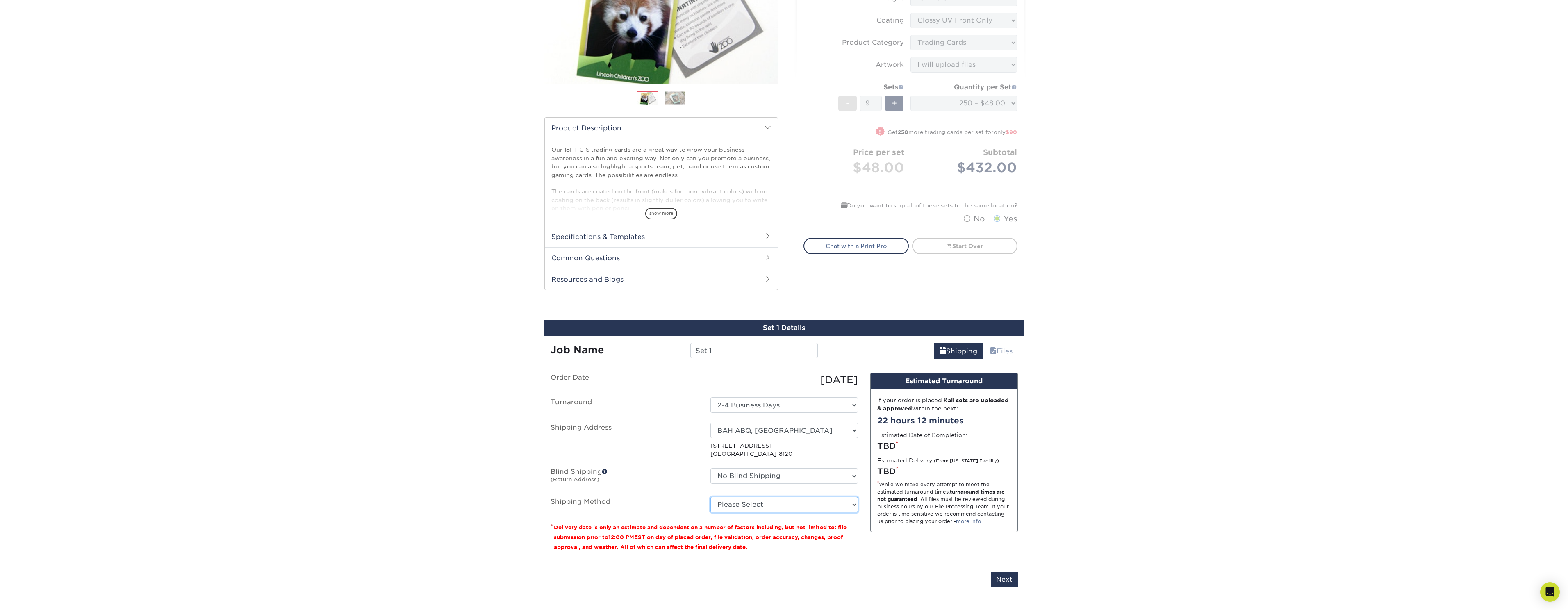
click at [831, 502] on select "Please Select Ground Shipping (+$18.04) 3 Day Shipping Service (+$26.35) 2 Day …" at bounding box center [784, 505] width 148 height 16
click at [710, 497] on select "Please Select Ground Shipping (+$18.04) 3 Day Shipping Service (+$26.35) 2 Day …" at bounding box center [784, 505] width 148 height 16
click at [835, 507] on select "Please Select Ground Shipping (+$18.04) 3 Day Shipping Service (+$26.35) 2 Day …" at bounding box center [784, 505] width 148 height 16
click at [710, 497] on select "Please Select Ground Shipping (+$18.04) 3 Day Shipping Service (+$26.35) 2 Day …" at bounding box center [784, 505] width 148 height 16
click at [835, 507] on select "Please Select Ground Shipping (+$18.04) 3 Day Shipping Service (+$26.35) 2 Day …" at bounding box center [784, 505] width 148 height 16
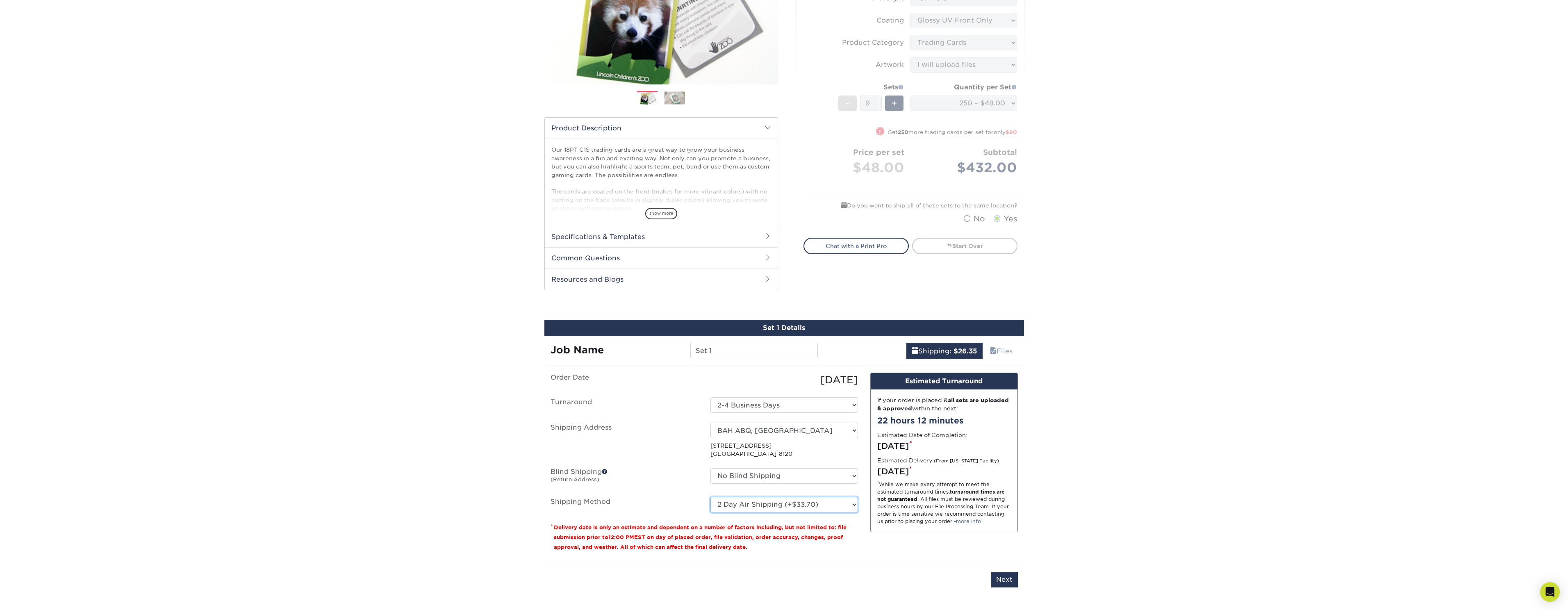
click at [710, 497] on select "Please Select Ground Shipping (+$18.04) 3 Day Shipping Service (+$26.35) 2 Day …" at bounding box center [784, 505] width 148 height 16
click at [839, 506] on select "Please Select Ground Shipping (+$18.04) 3 Day Shipping Service (+$26.35) 2 Day …" at bounding box center [784, 505] width 148 height 16
select select "13"
click at [710, 497] on select "Please Select Ground Shipping (+$18.04) 3 Day Shipping Service (+$26.35) 2 Day …" at bounding box center [784, 505] width 148 height 16
click at [1105, 442] on div "Products Trading Cards 18PT C1S Trading Cards Previous Next show more" at bounding box center [784, 508] width 1568 height 1229
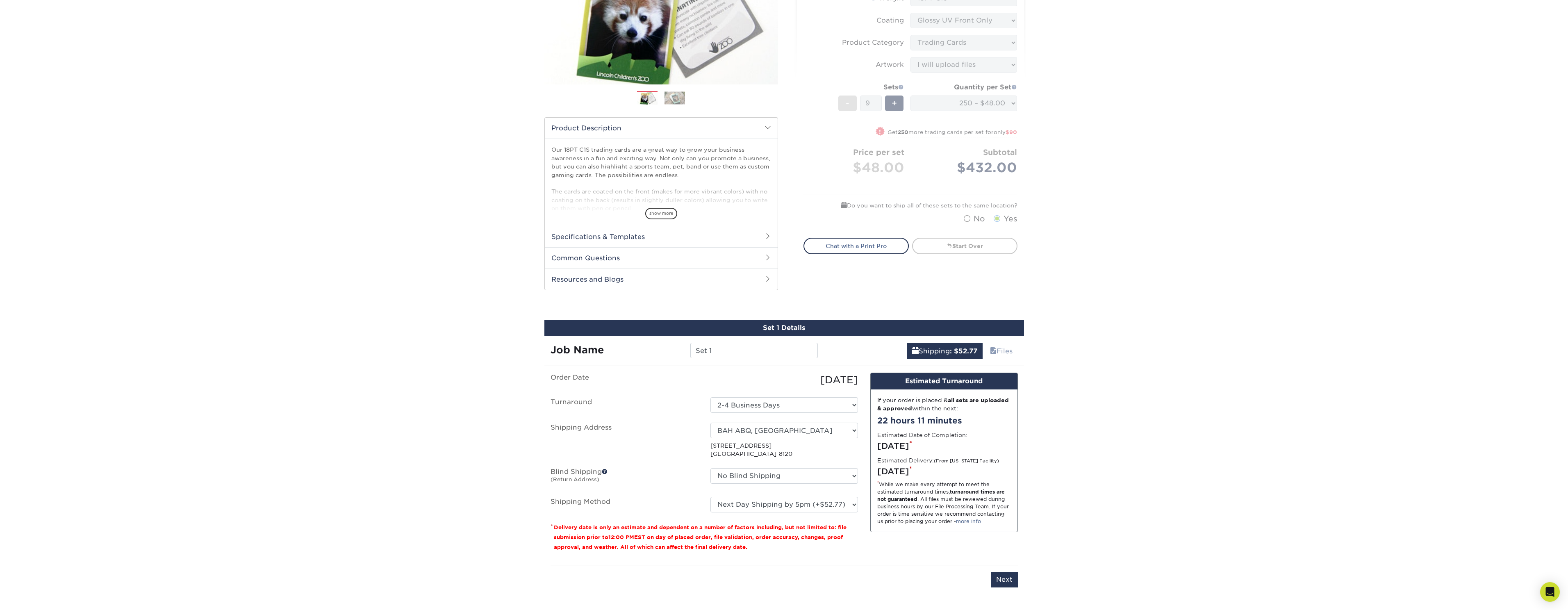
click at [1106, 438] on div "Products Trading Cards 18PT C1S Trading Cards Previous Next show more" at bounding box center [784, 508] width 1568 height 1229
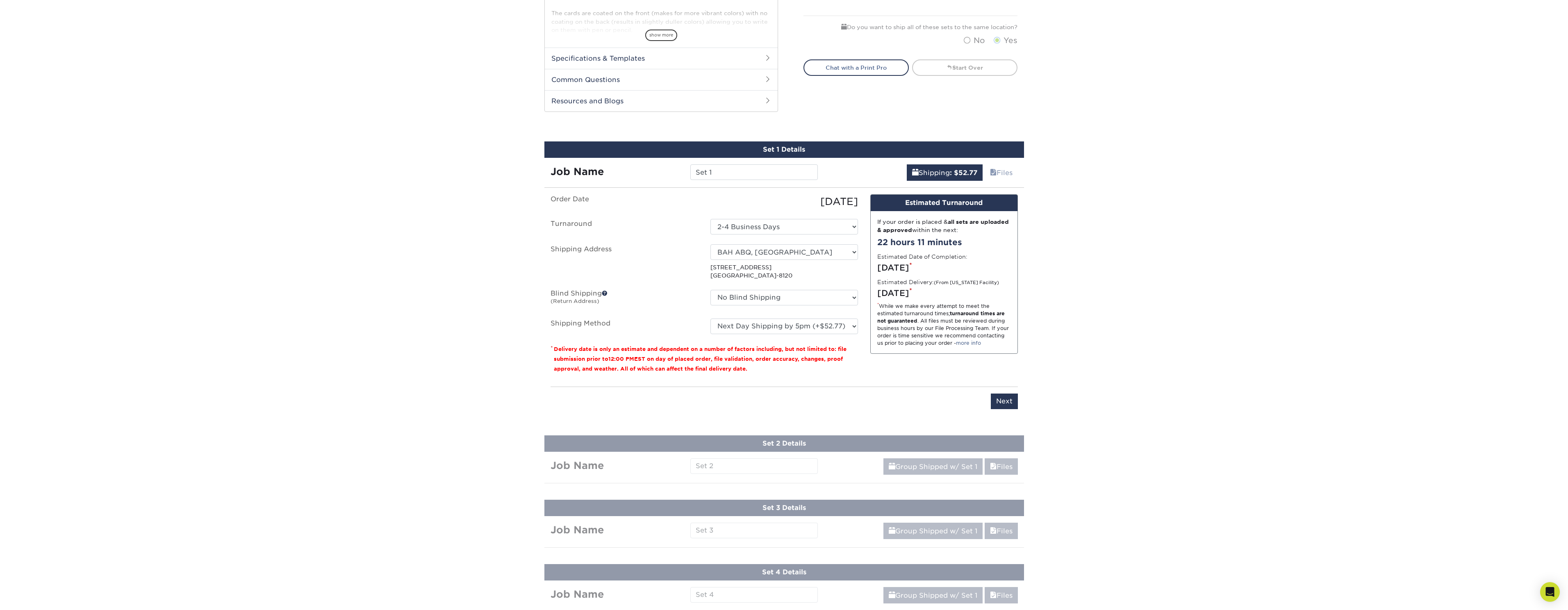
scroll to position [400, 0]
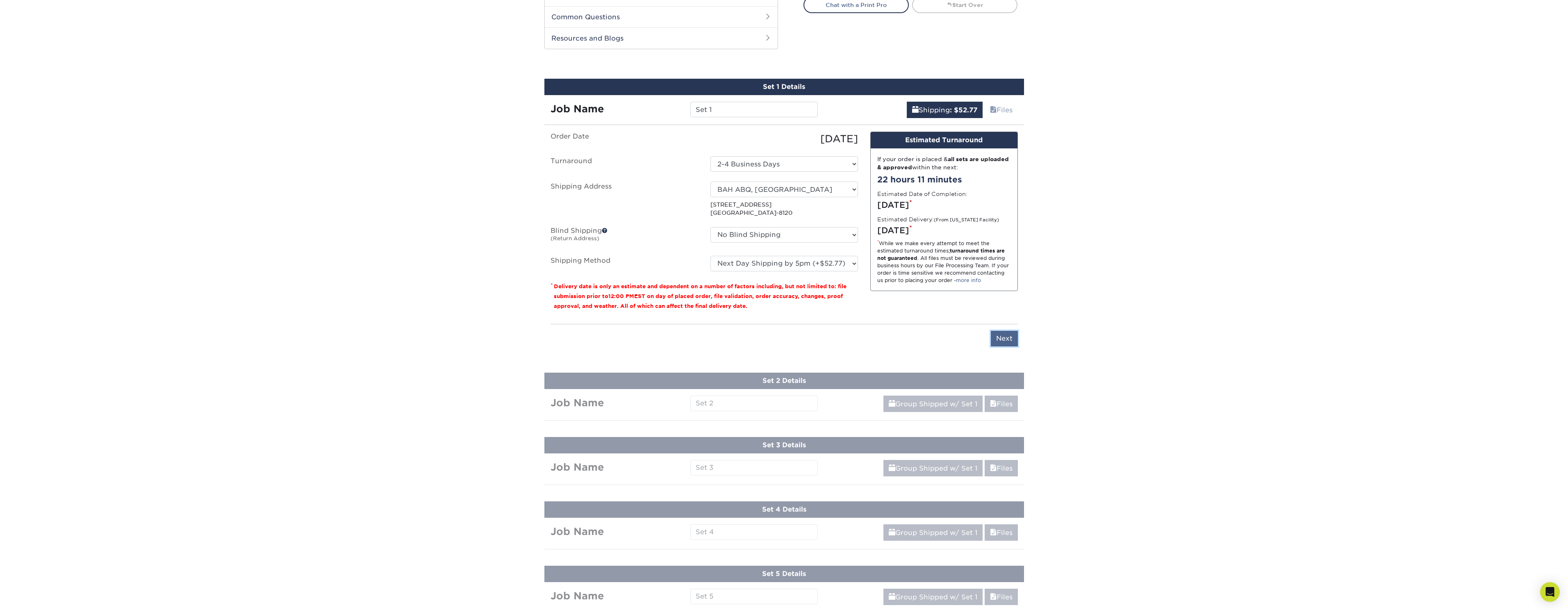
click at [1008, 341] on input "Next" at bounding box center [1005, 339] width 27 height 16
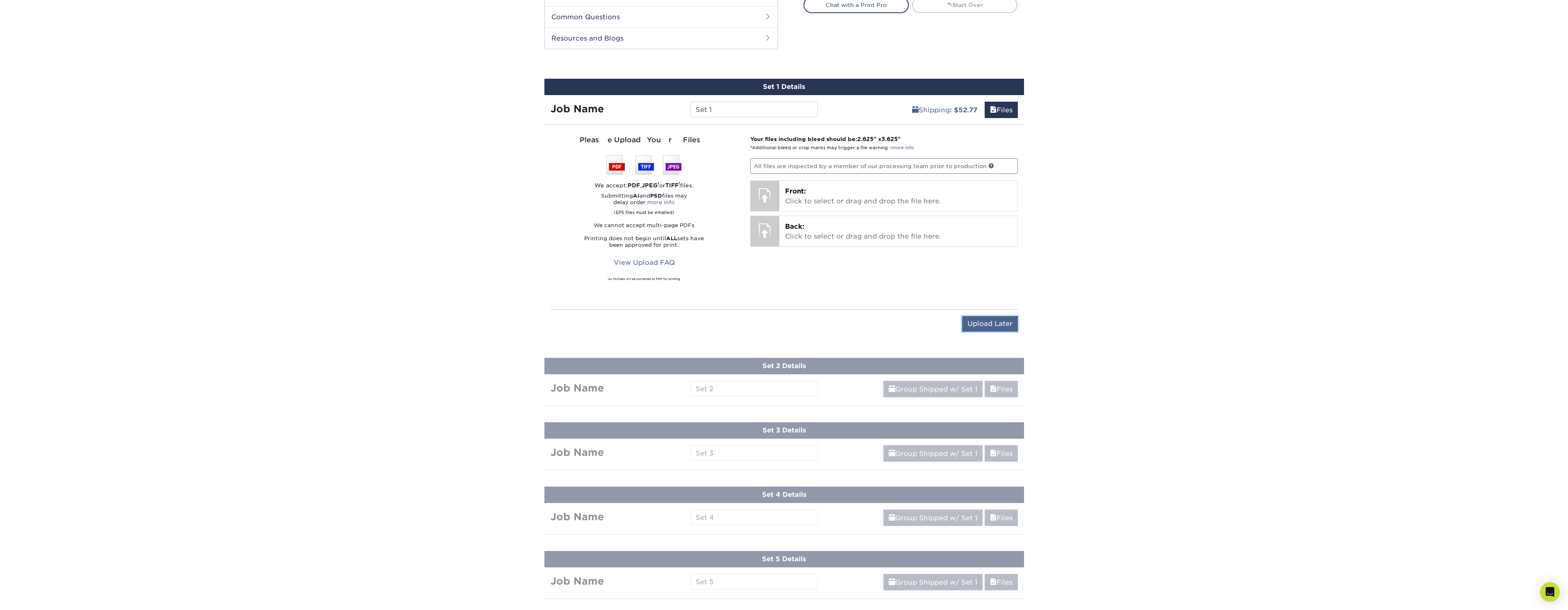
click at [986, 330] on input "Upload Later" at bounding box center [990, 323] width 55 height 16
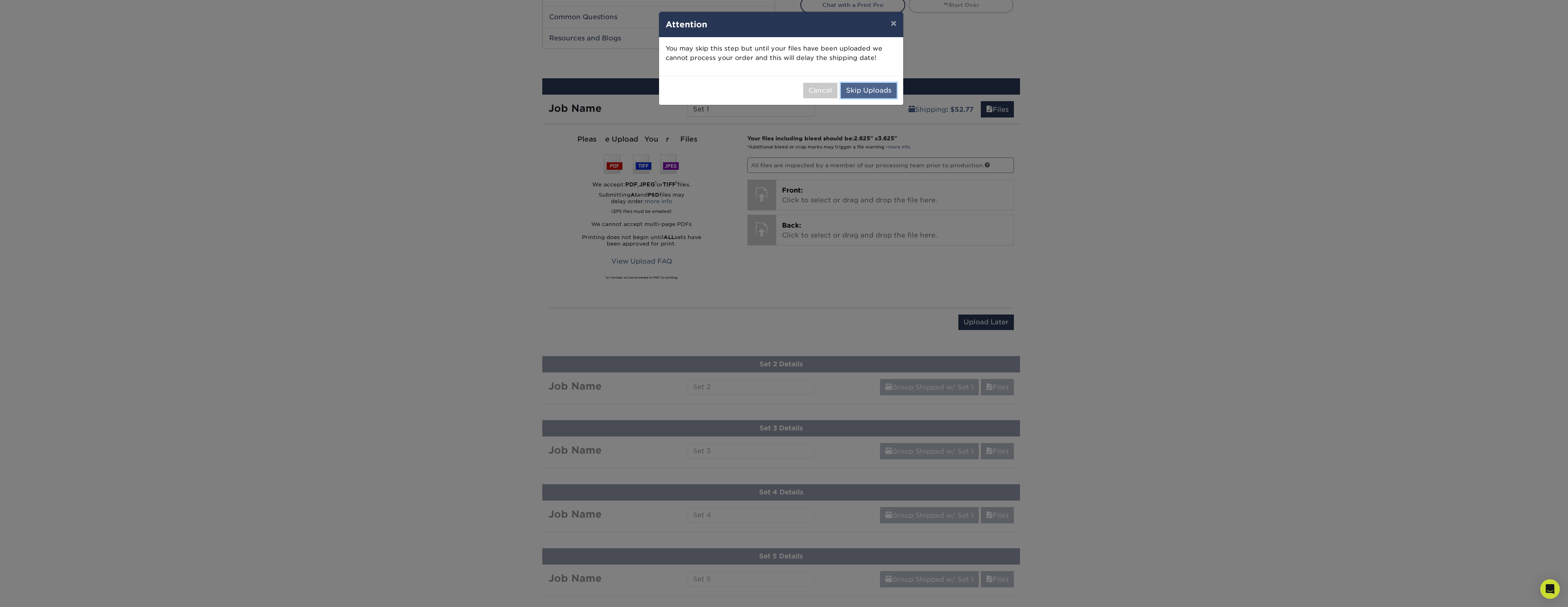
click at [879, 87] on button "Skip Uploads" at bounding box center [869, 91] width 56 height 15
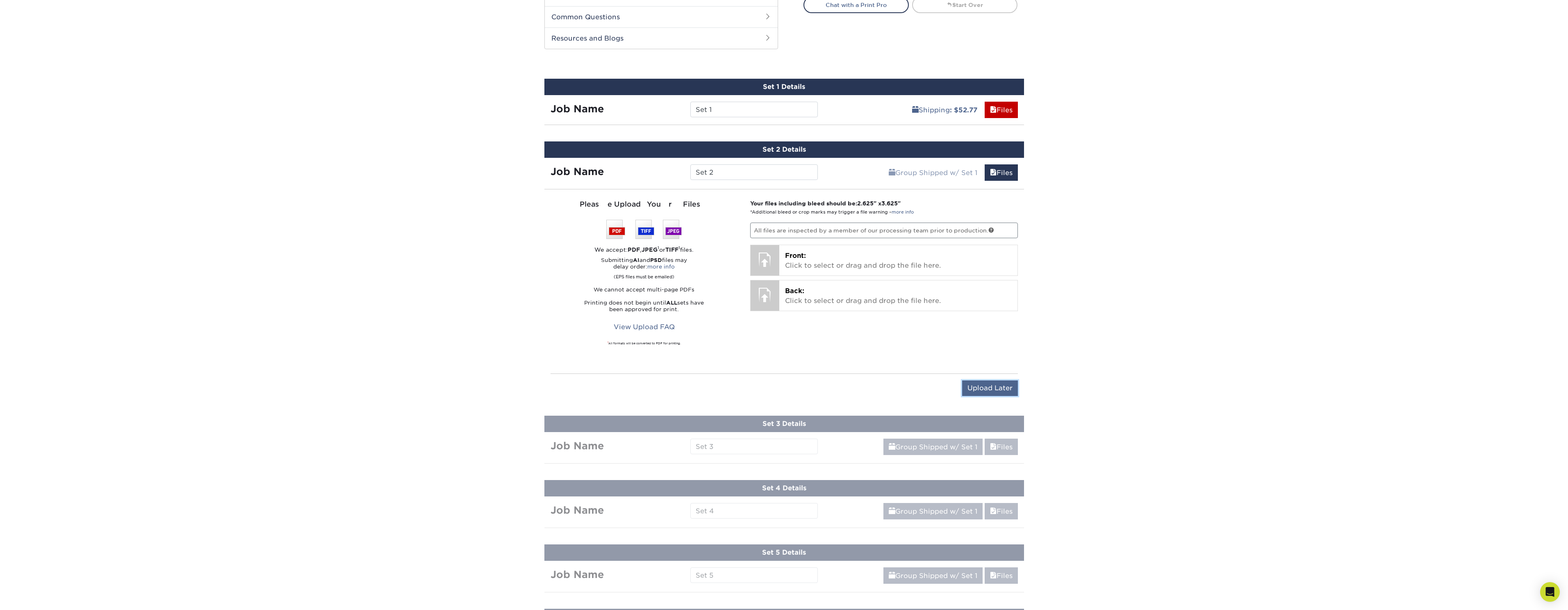
click at [995, 388] on input "Upload Later" at bounding box center [990, 389] width 55 height 16
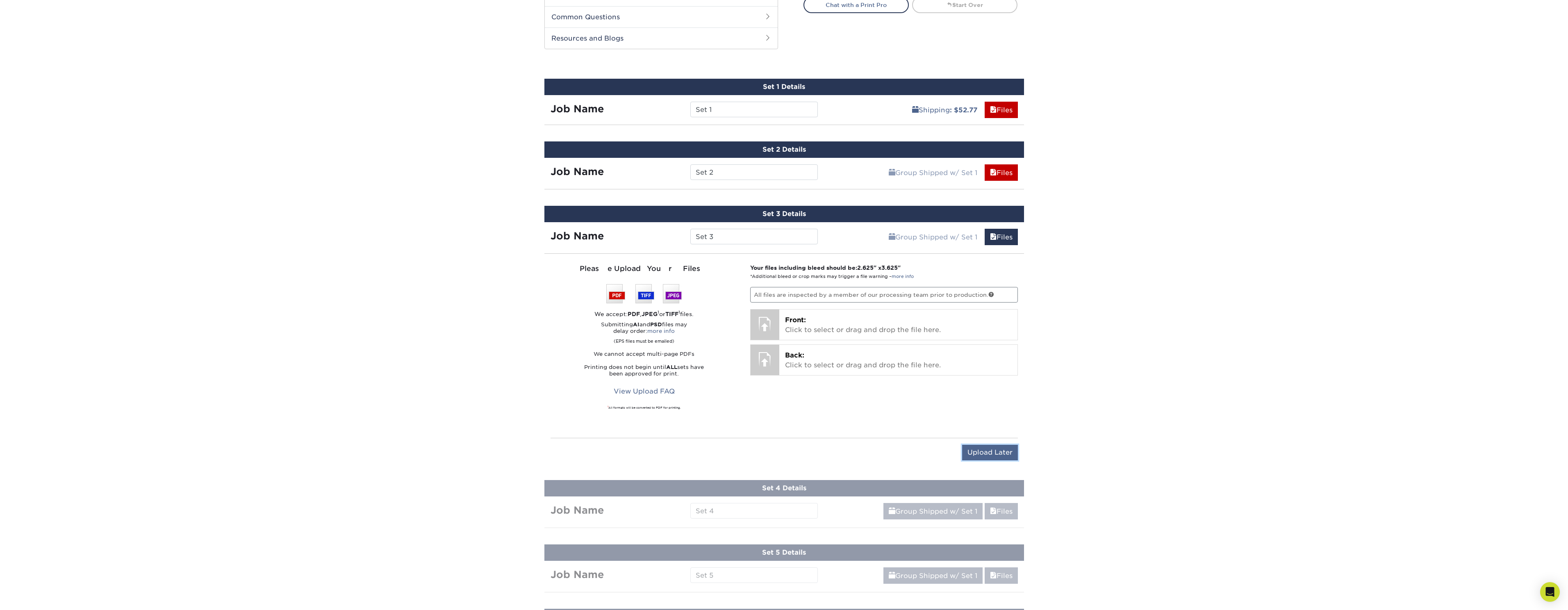
click at [1007, 459] on input "Upload Later" at bounding box center [990, 453] width 55 height 16
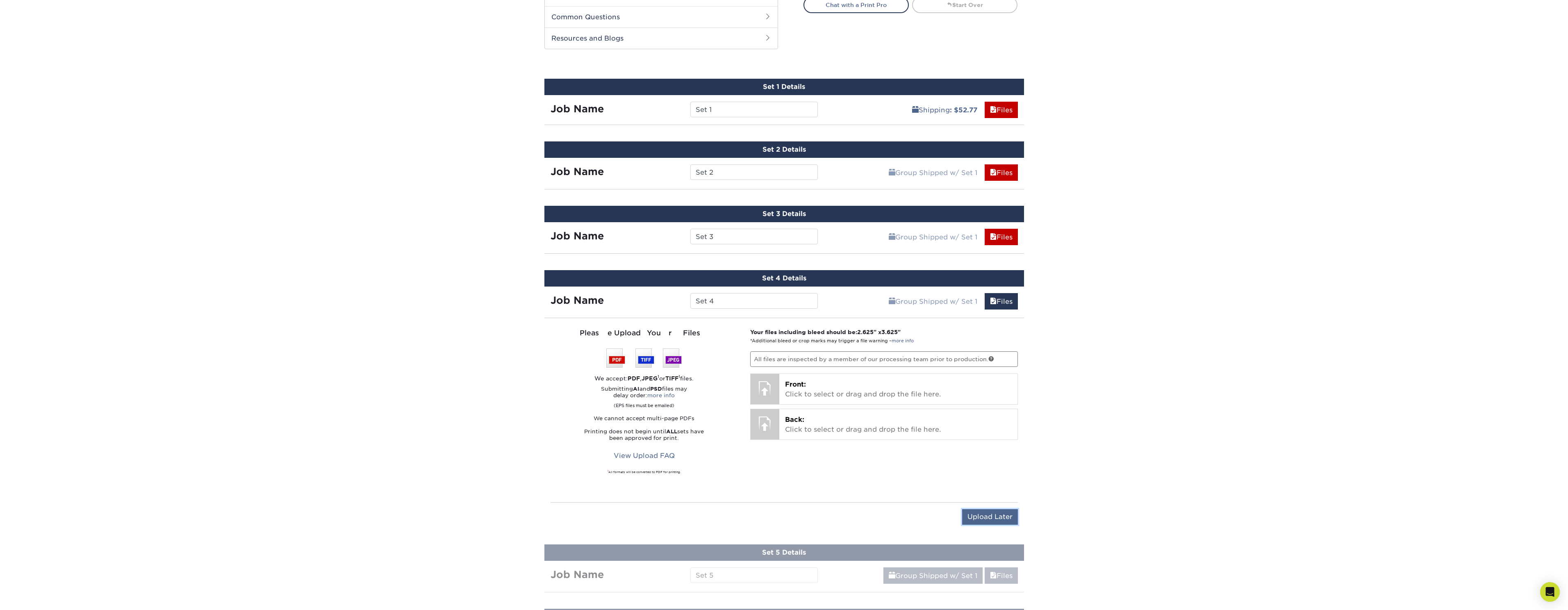
click at [985, 513] on input "Upload Later" at bounding box center [990, 517] width 55 height 16
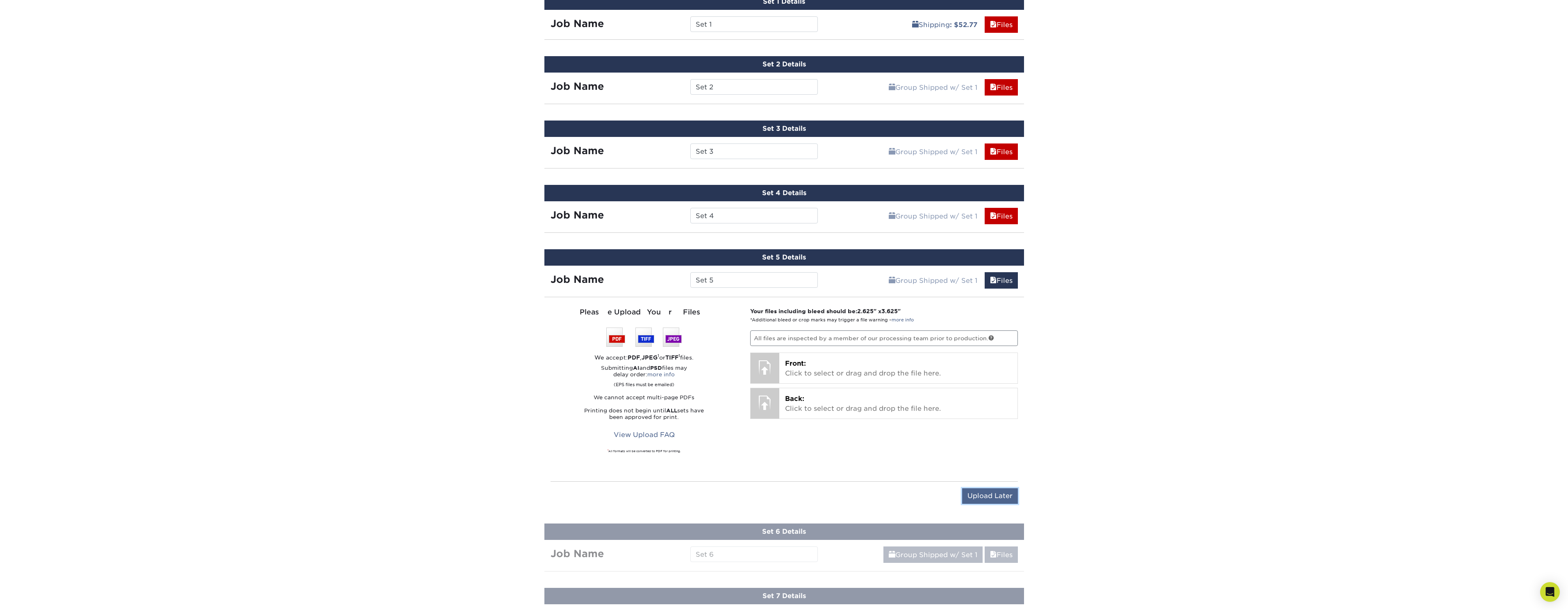
click at [983, 490] on input "Upload Later" at bounding box center [990, 496] width 55 height 16
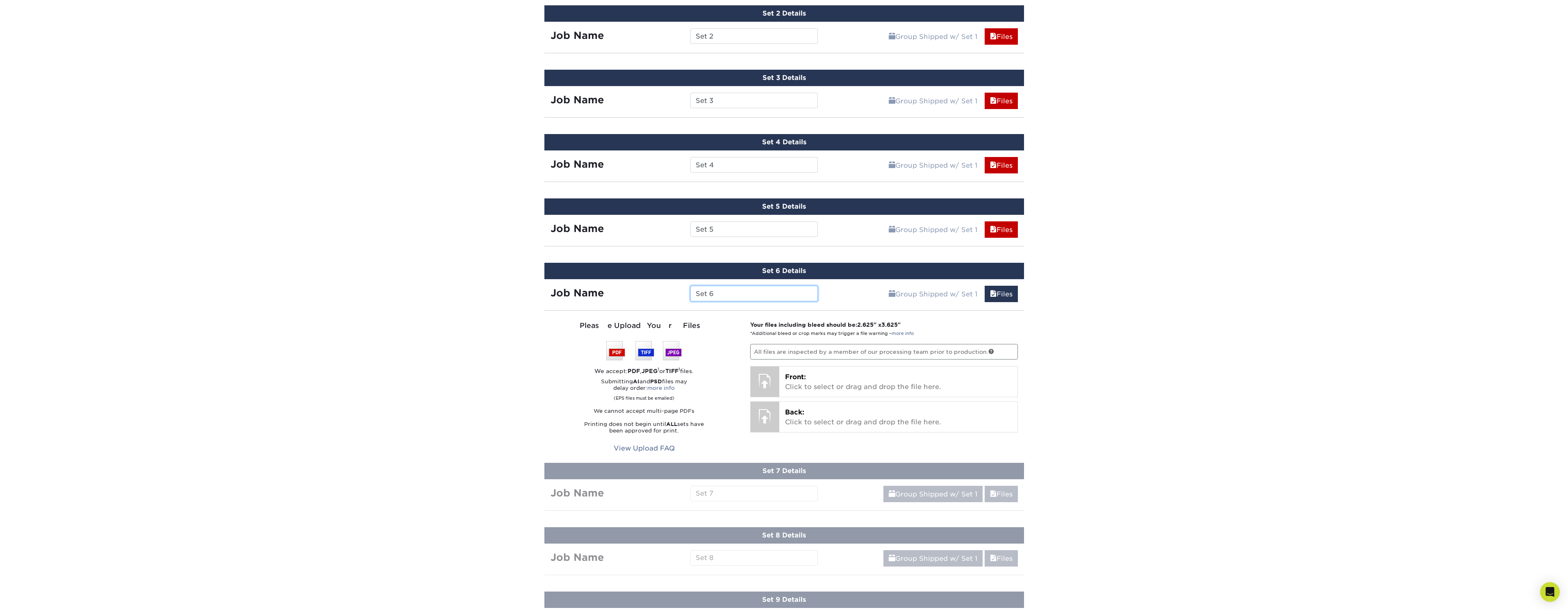
scroll to position [642, 0]
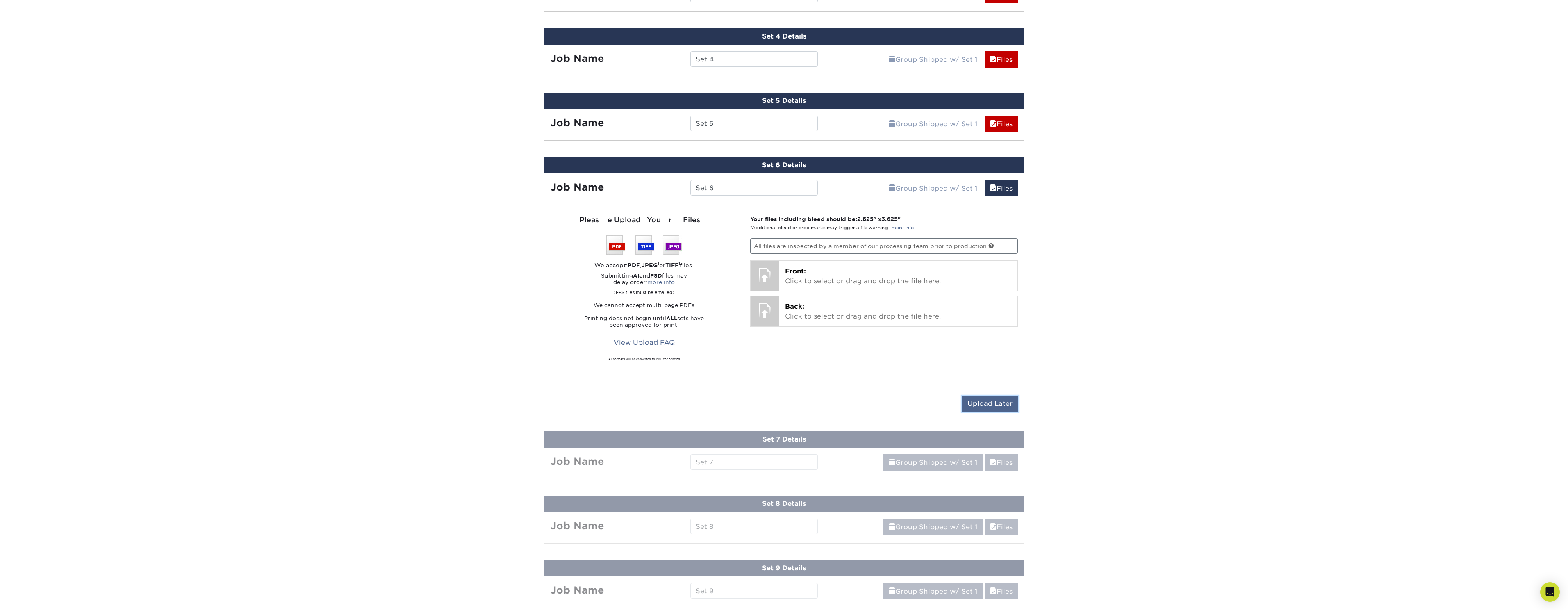
click at [974, 405] on input "Upload Later" at bounding box center [990, 404] width 55 height 16
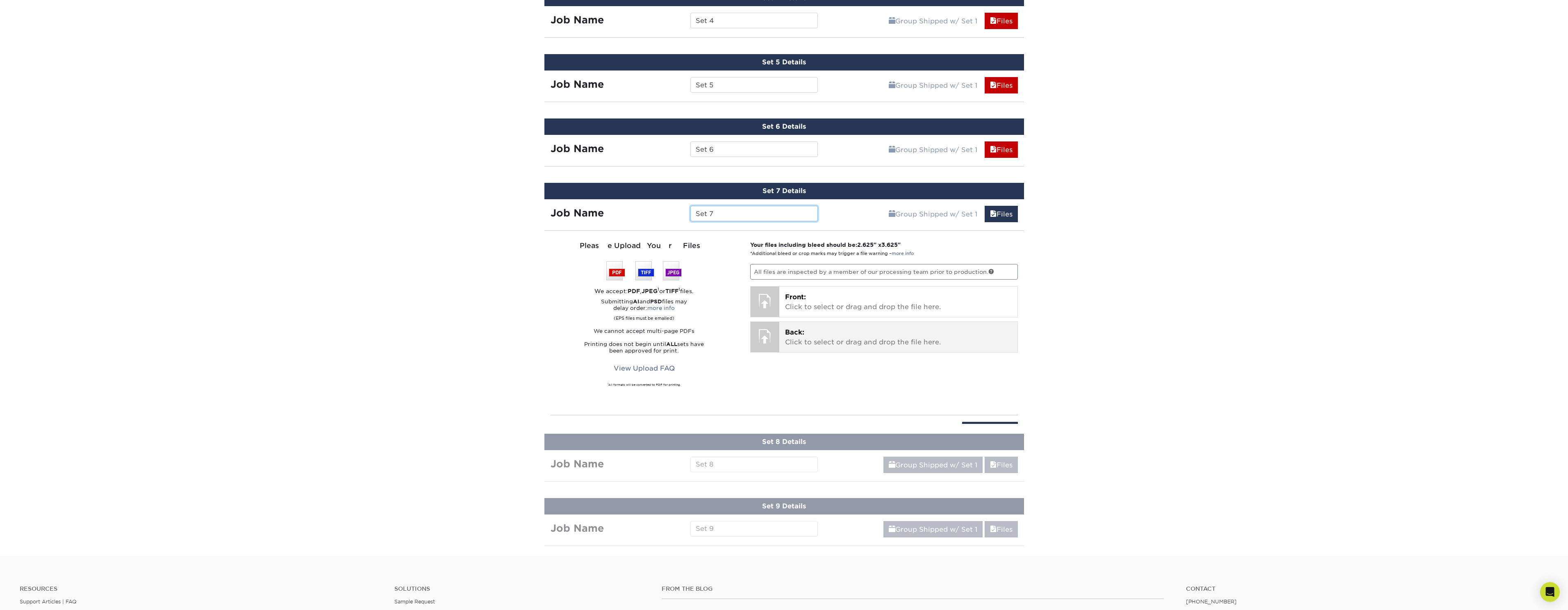
scroll to position [681, 0]
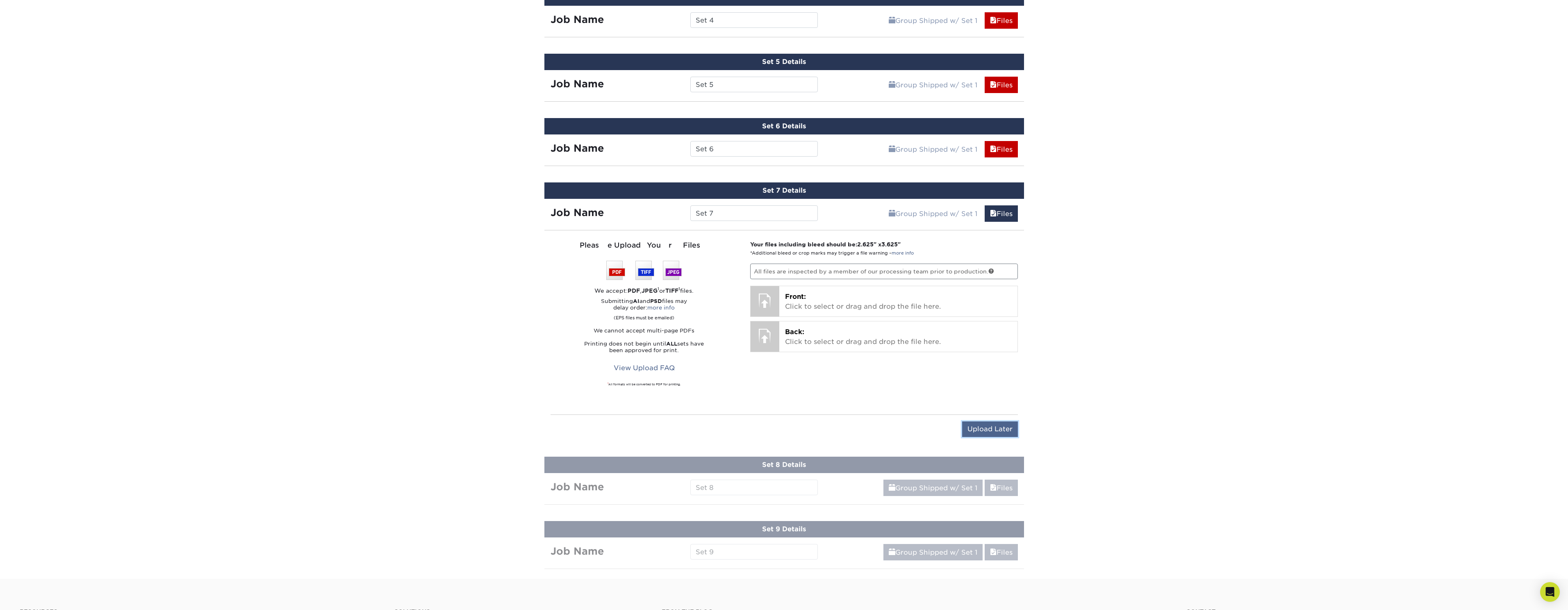
click at [985, 430] on input "Upload Later" at bounding box center [990, 429] width 55 height 16
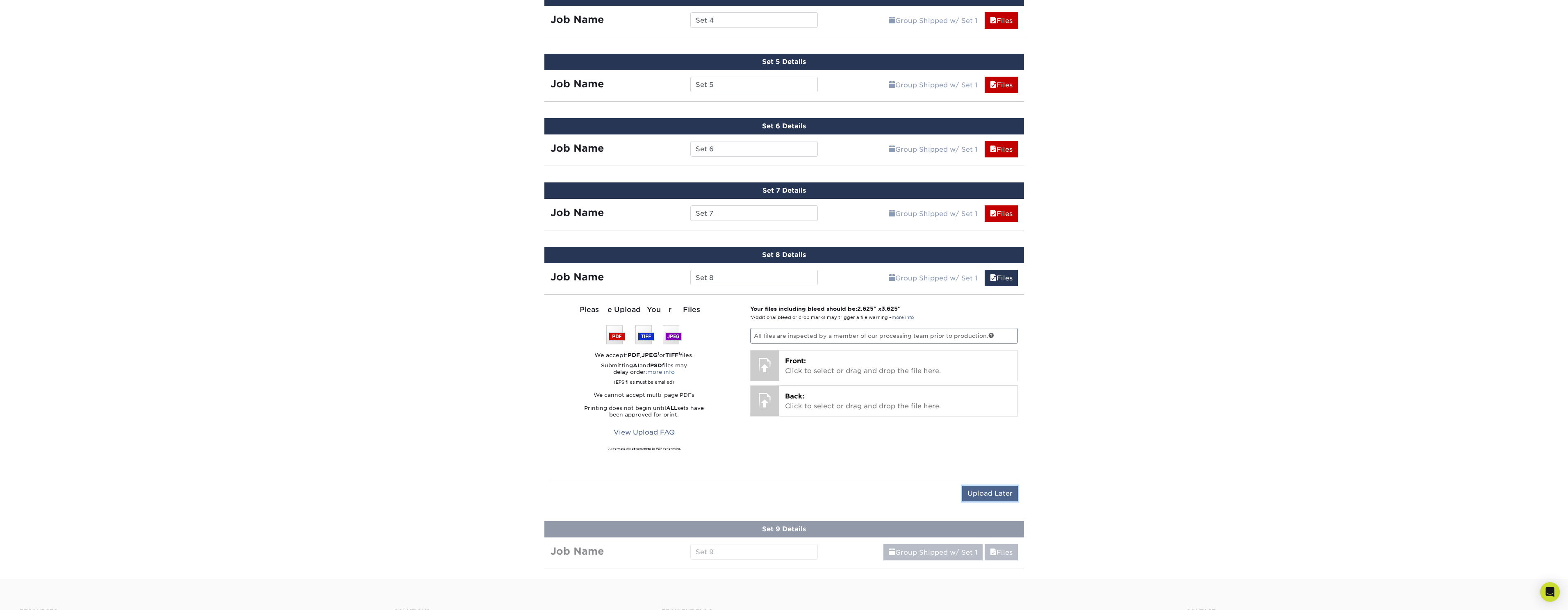
click at [989, 492] on input "Upload Later" at bounding box center [990, 493] width 55 height 16
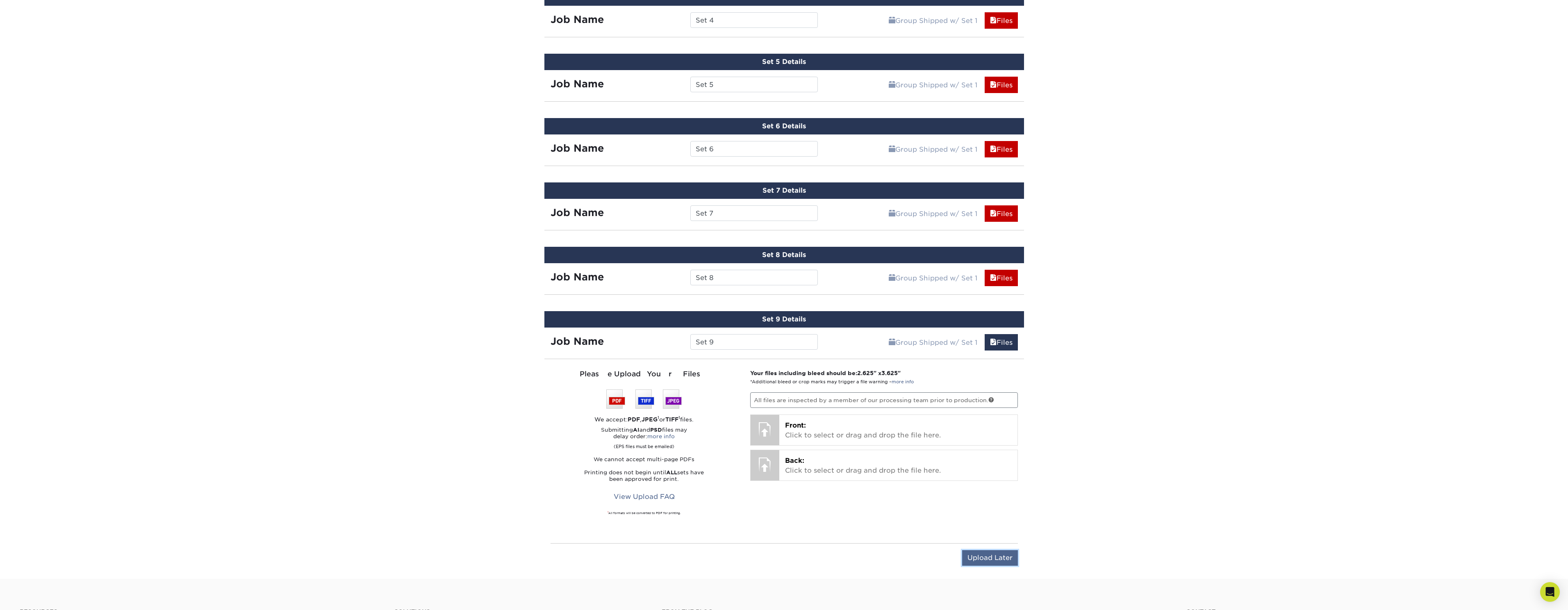
click at [990, 555] on input "Upload Later" at bounding box center [990, 558] width 55 height 16
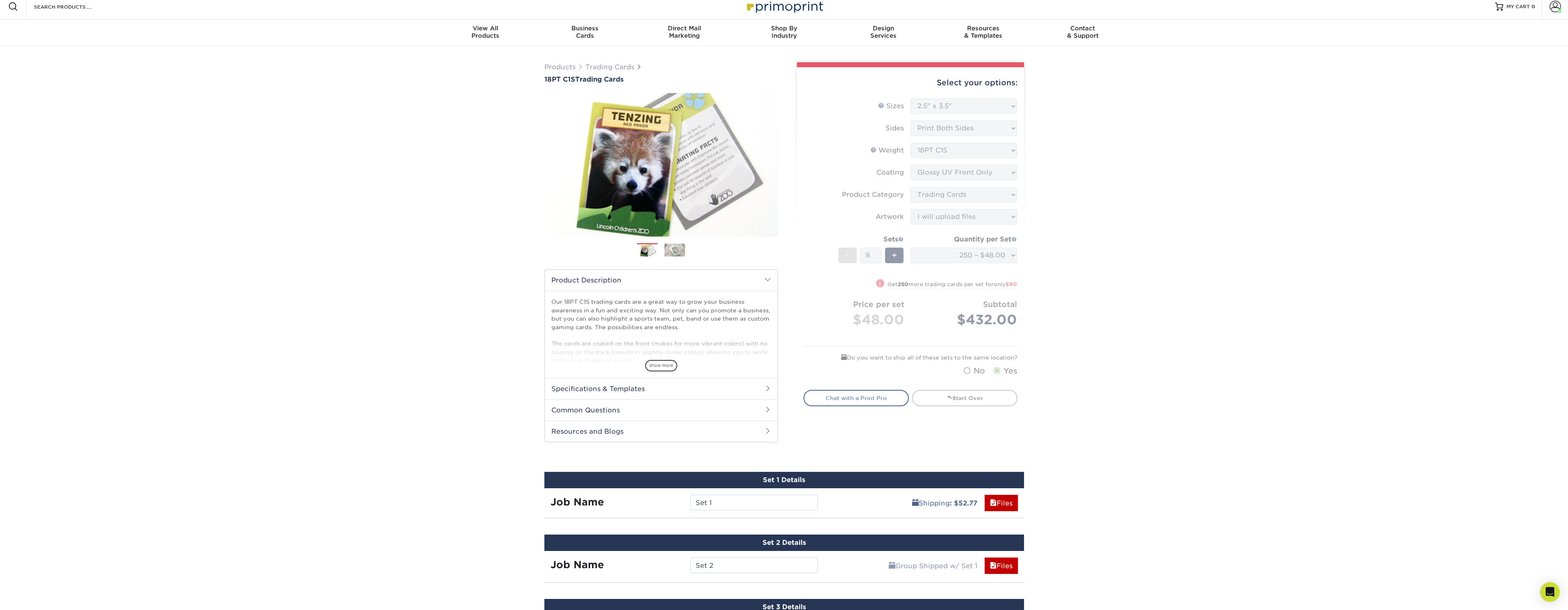
scroll to position [14, 0]
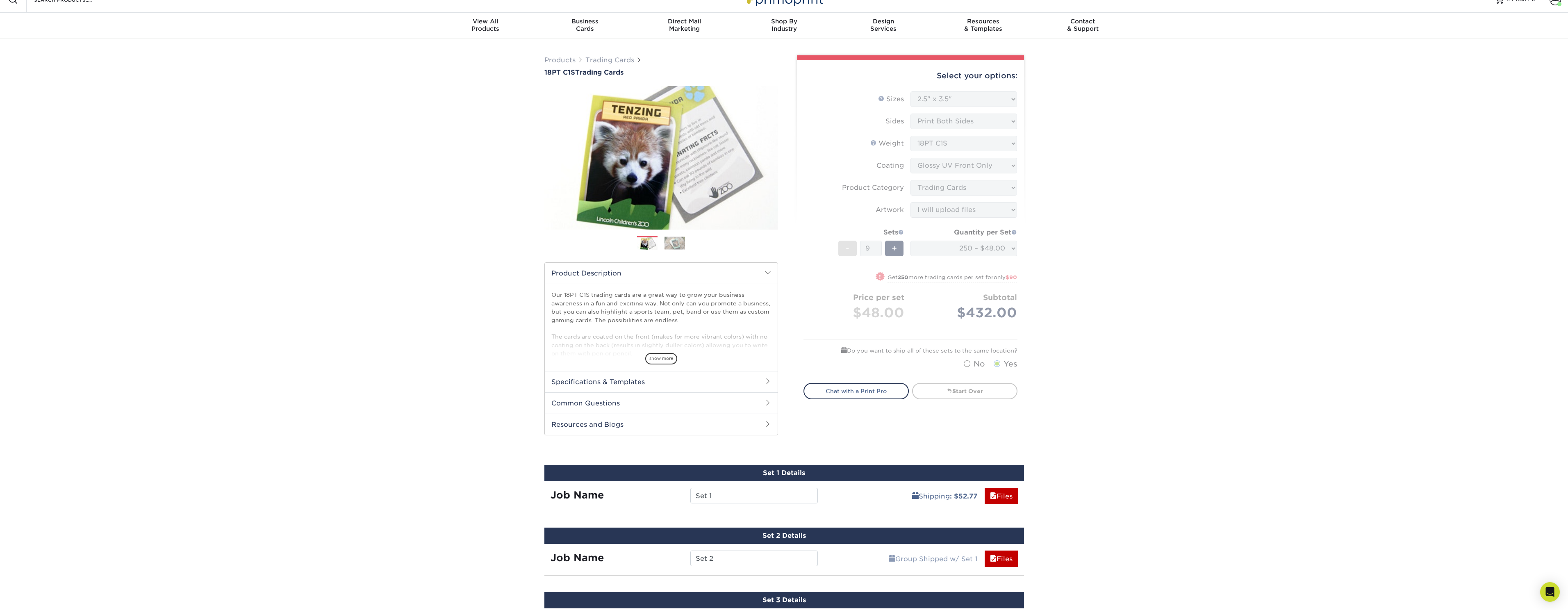
click at [875, 500] on div "Shipping : $52.77 Files" at bounding box center [924, 493] width 200 height 23
click at [607, 501] on div "Job Name" at bounding box center [614, 495] width 140 height 16
click at [766, 499] on input "Set 1" at bounding box center [754, 495] width 127 height 16
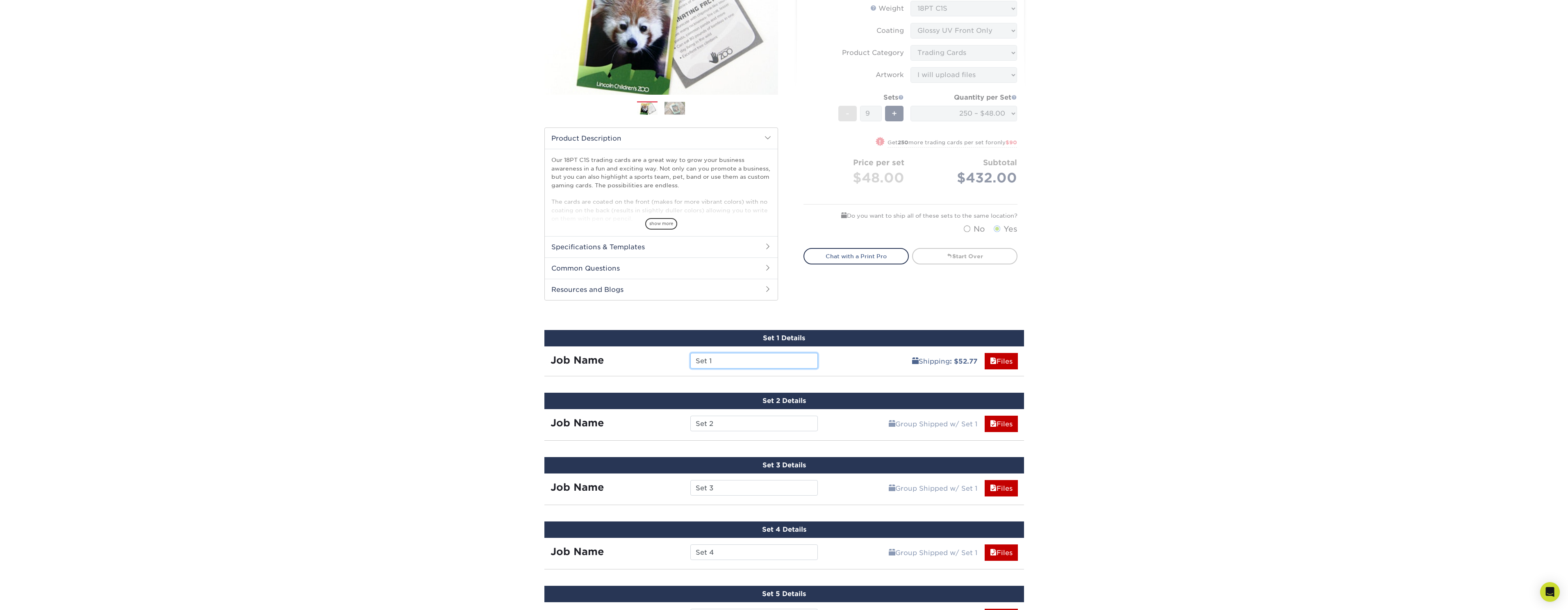
scroll to position [0, 0]
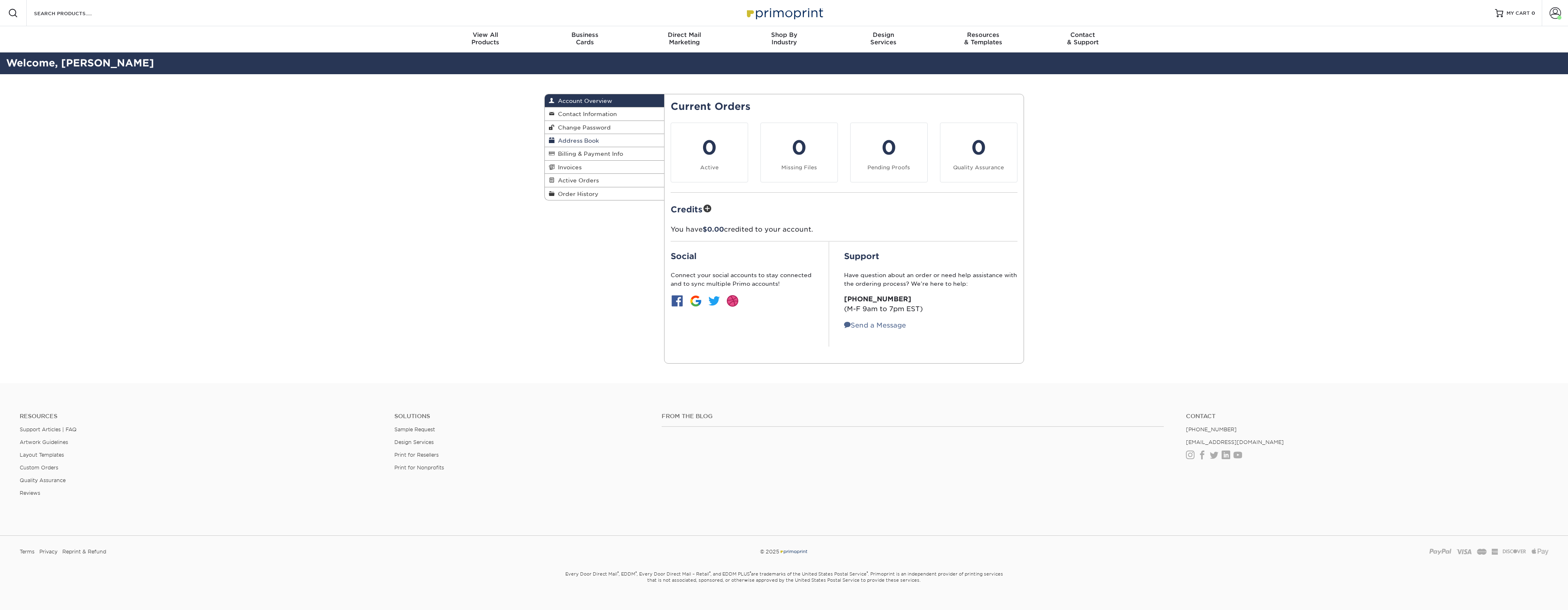
click at [584, 142] on span "Address Book" at bounding box center [577, 140] width 45 height 7
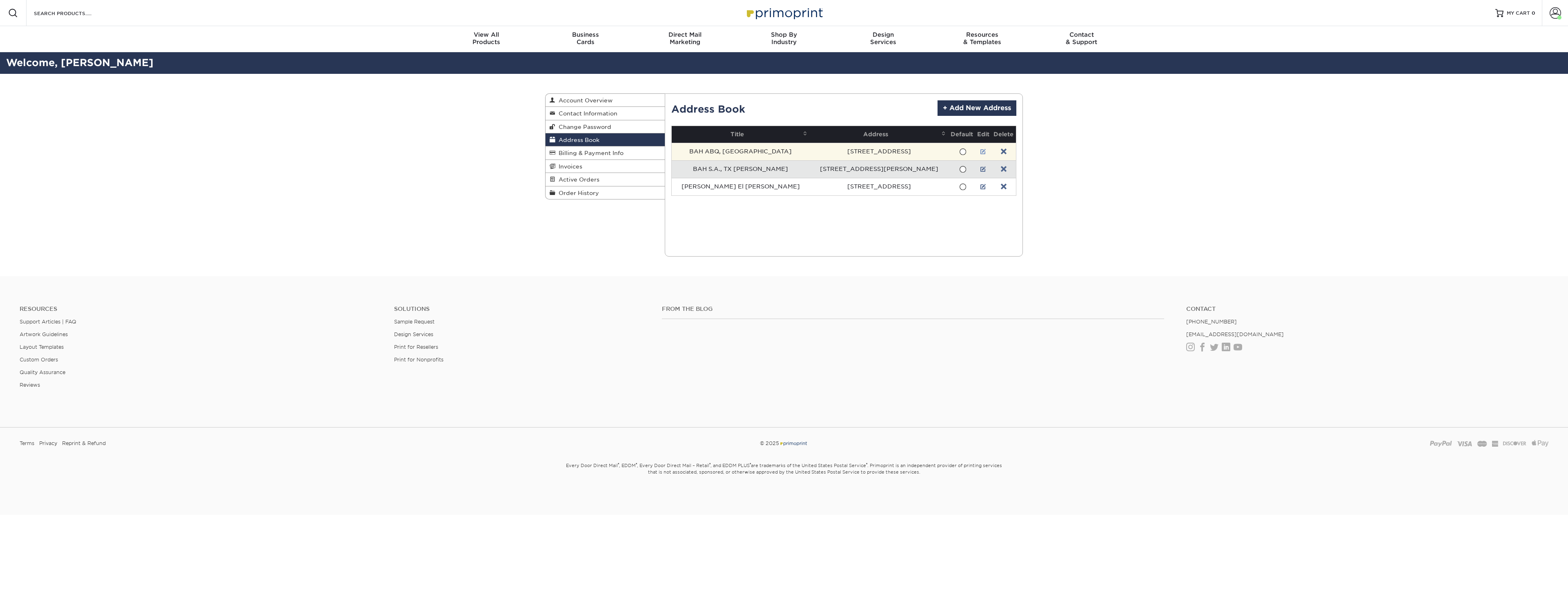
click at [980, 153] on link at bounding box center [983, 152] width 6 height 7
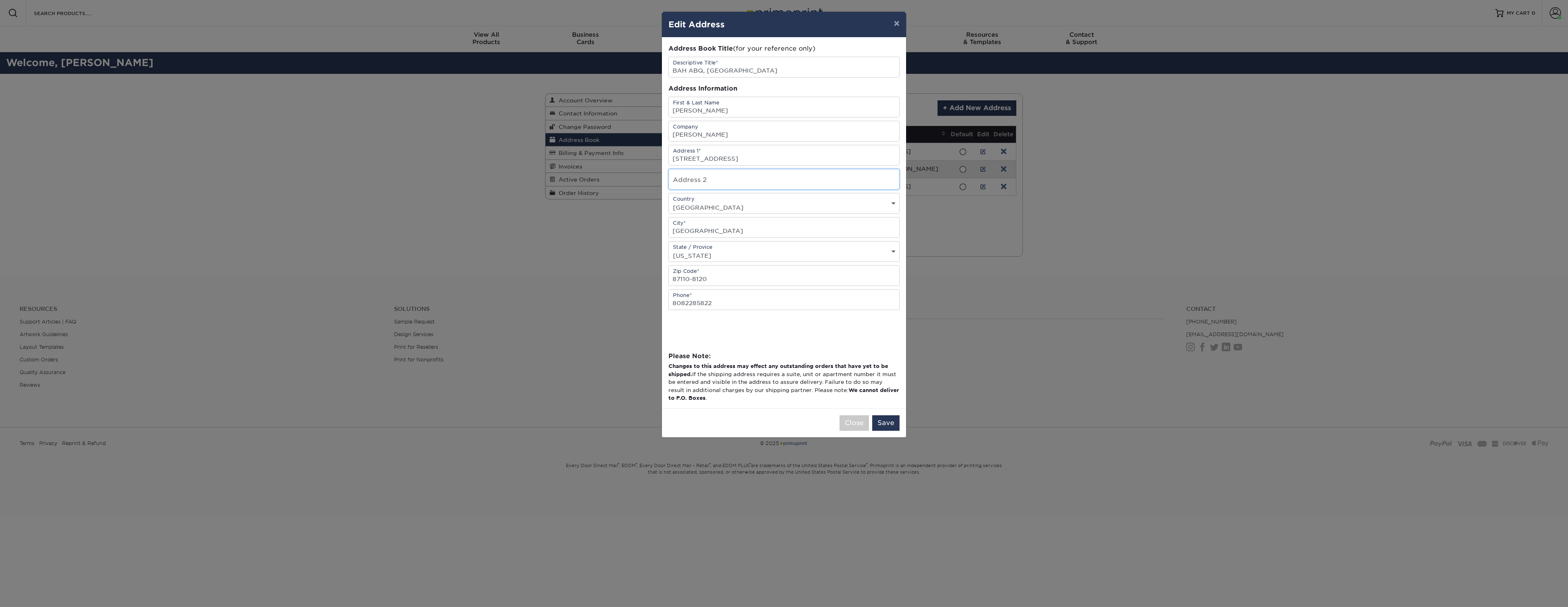
click at [741, 178] on input "text" at bounding box center [784, 179] width 230 height 20
type input "STE 330"
click at [883, 419] on button "Save" at bounding box center [886, 423] width 27 height 15
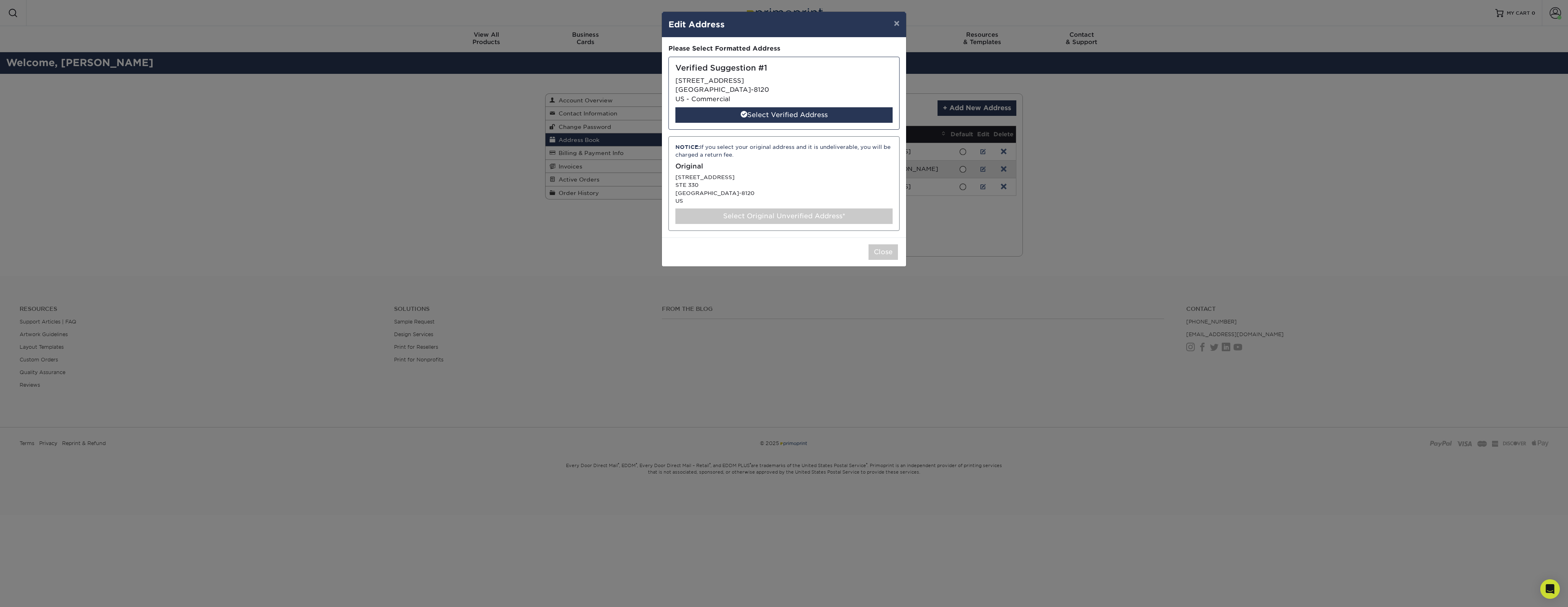
click at [793, 220] on div "Select Original Unverified Address*" at bounding box center [784, 217] width 218 height 15
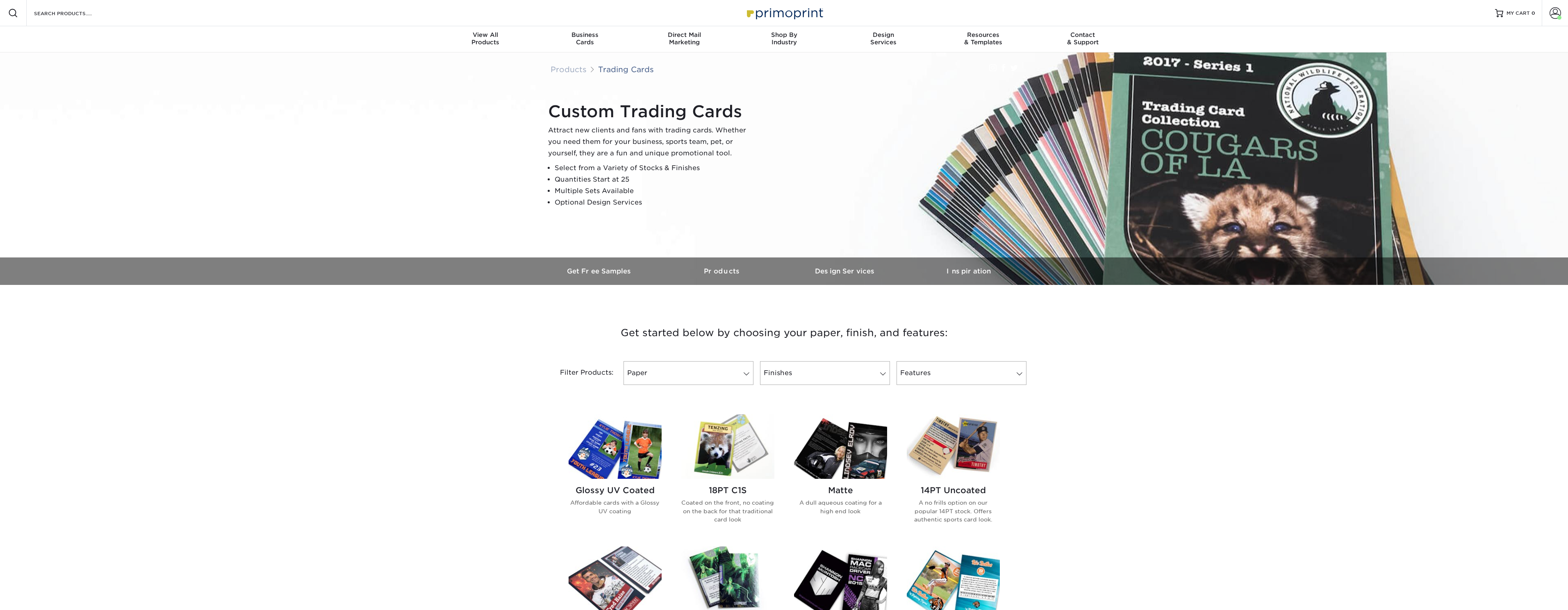
drag, startPoint x: 0, startPoint y: 0, endPoint x: 708, endPoint y: 319, distance: 776.5
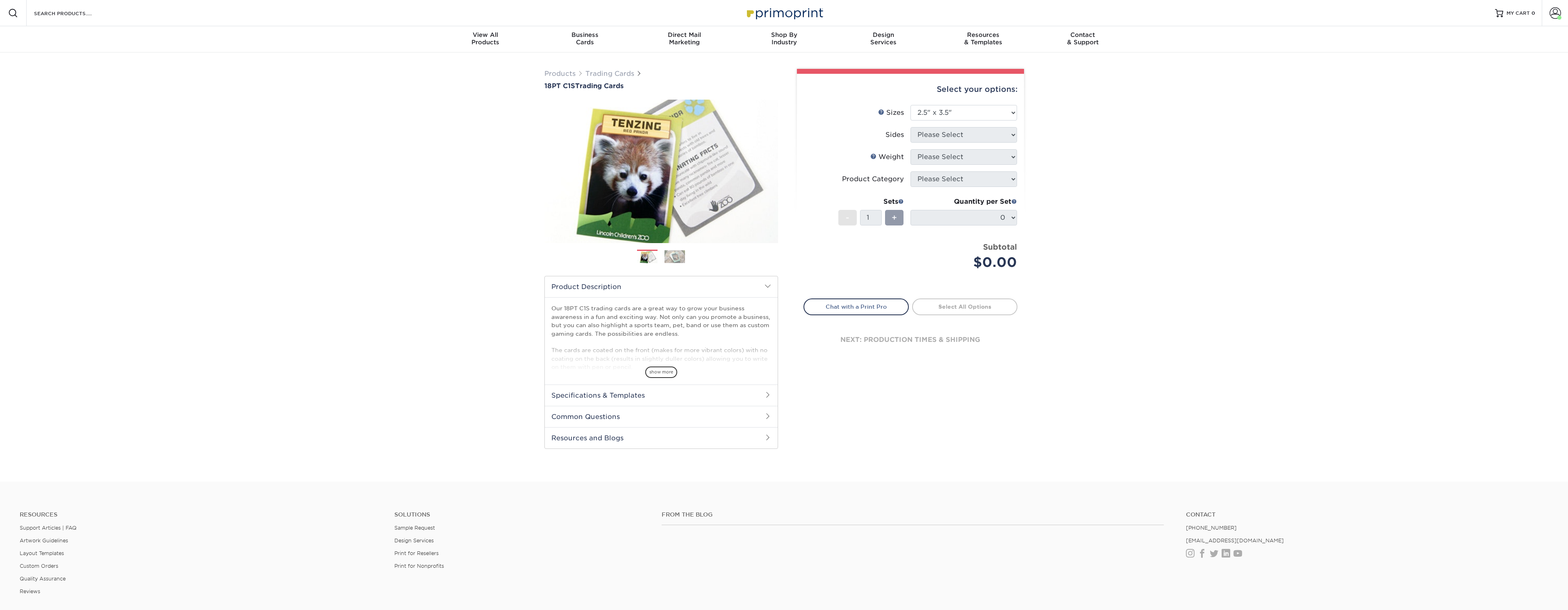
select select "2.50x3.50"
drag, startPoint x: 836, startPoint y: 413, endPoint x: 825, endPoint y: 407, distance: 12.5
